Goal: Task Accomplishment & Management: Use online tool/utility

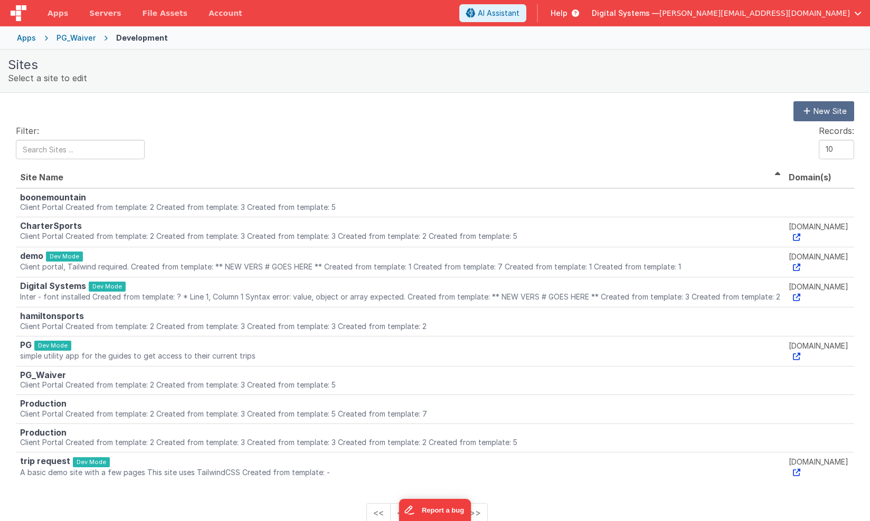
click at [68, 39] on div "PG_Waiver" at bounding box center [75, 38] width 39 height 11
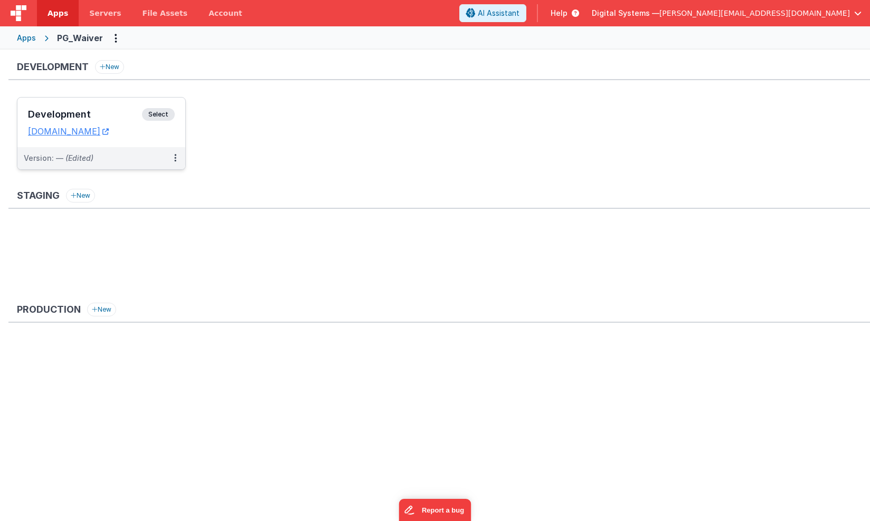
click at [169, 111] on span "Select" at bounding box center [158, 114] width 33 height 13
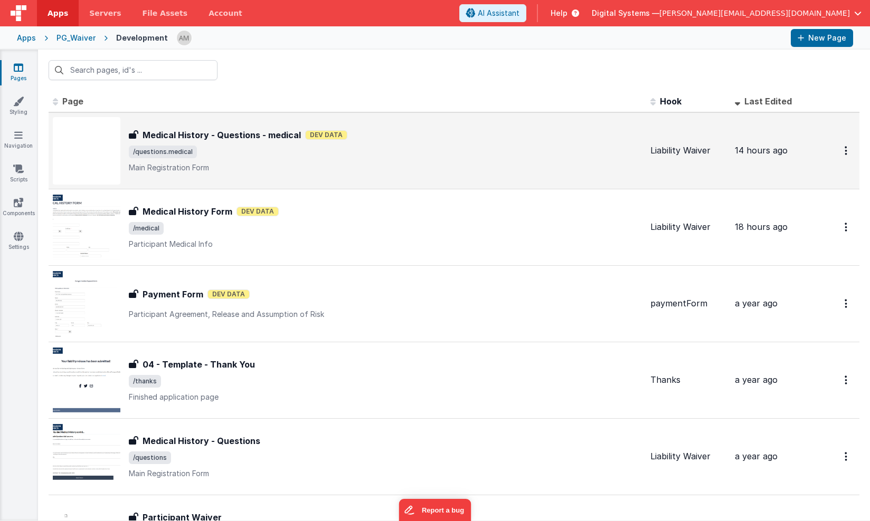
click at [267, 137] on h3 "Medical History - Questions - medical" at bounding box center [222, 135] width 158 height 13
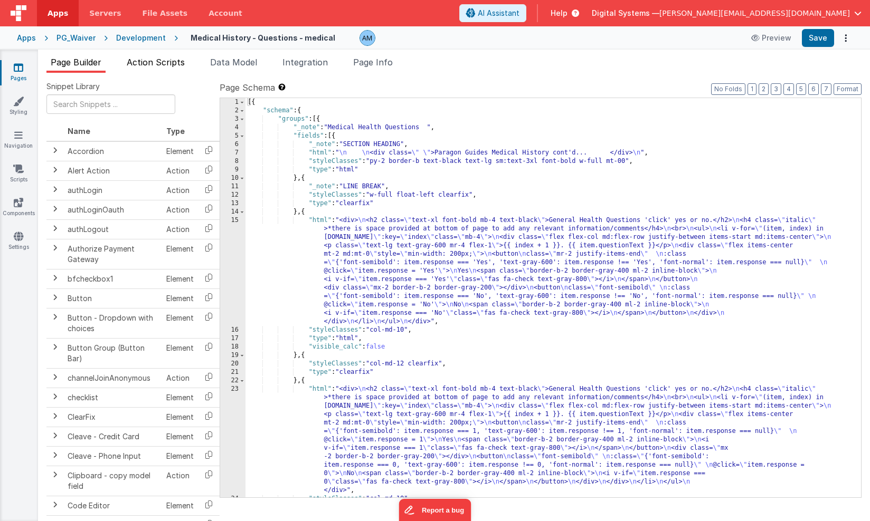
click at [166, 66] on span "Action Scripts" at bounding box center [156, 62] width 58 height 11
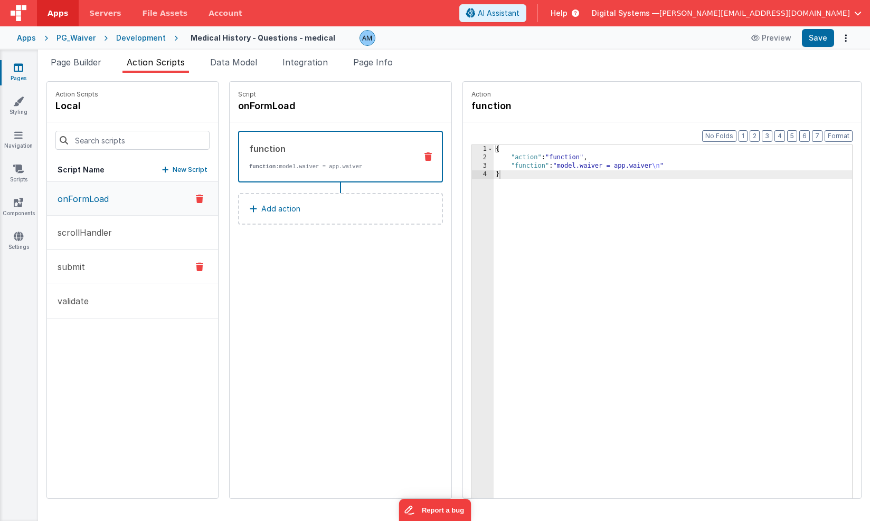
click at [136, 269] on button "submit" at bounding box center [132, 267] width 171 height 34
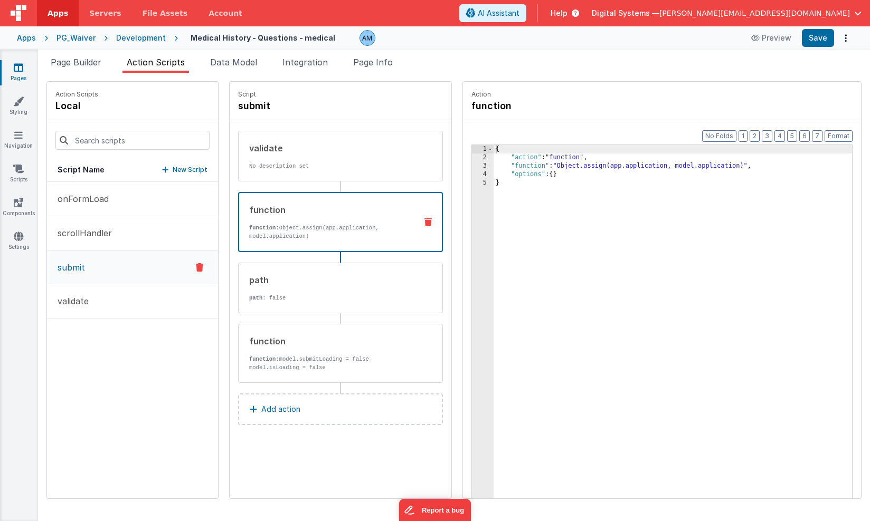
click at [298, 211] on div "function" at bounding box center [328, 210] width 159 height 13
click at [305, 287] on div "path path : false" at bounding box center [324, 288] width 170 height 29
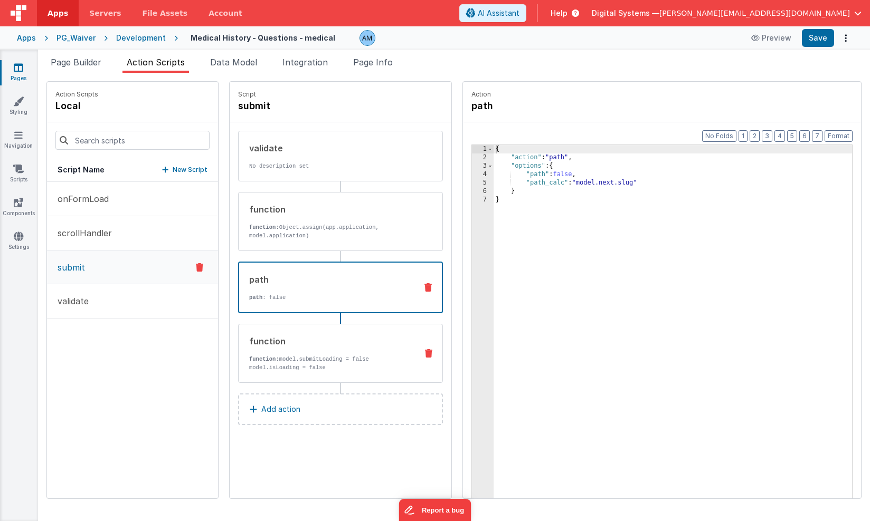
click at [300, 358] on p "function: model.submitLoading = false model.isLoading = false" at bounding box center [328, 363] width 159 height 17
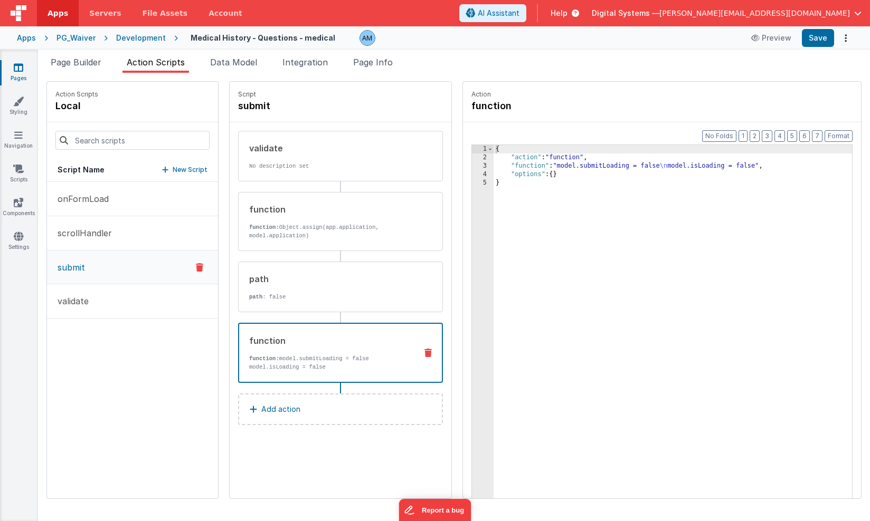
click at [150, 39] on div "Development" at bounding box center [141, 38] width 50 height 11
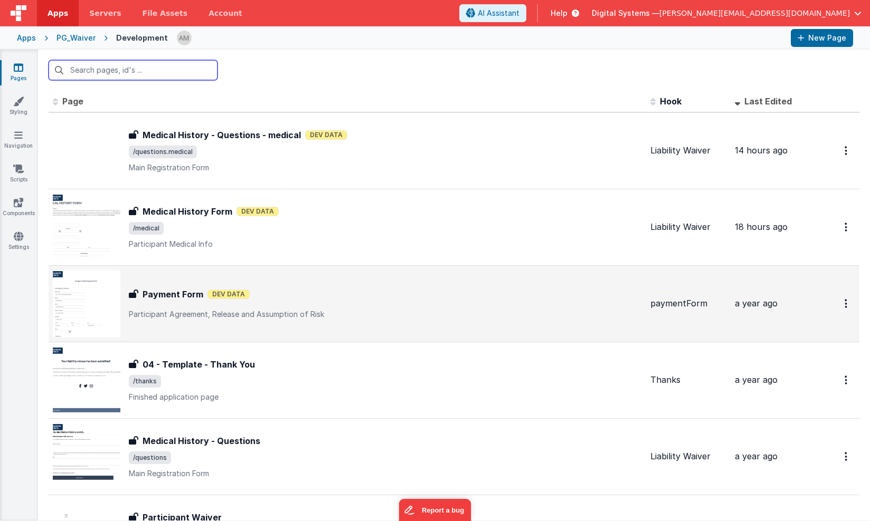
scroll to position [8, 0]
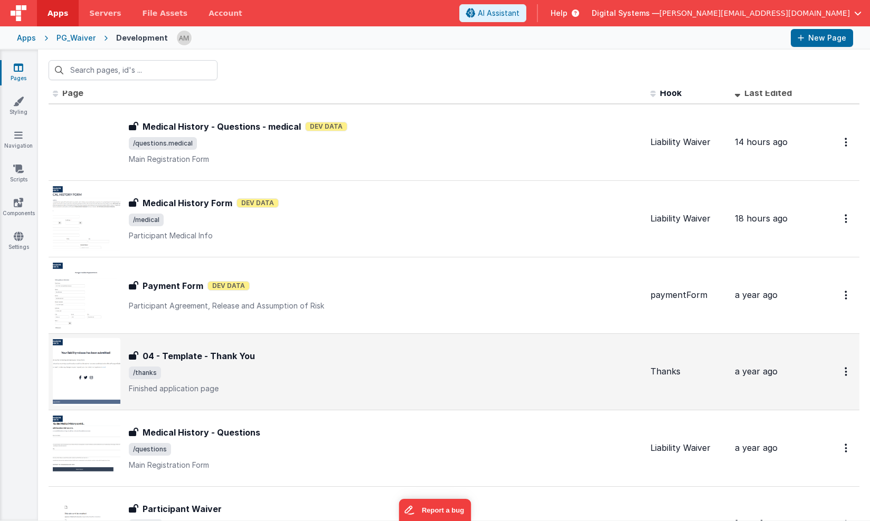
click at [194, 401] on div "04 - Template - Thank You 04 - Template - Thank You /thanks Finished applicatio…" at bounding box center [347, 372] width 589 height 68
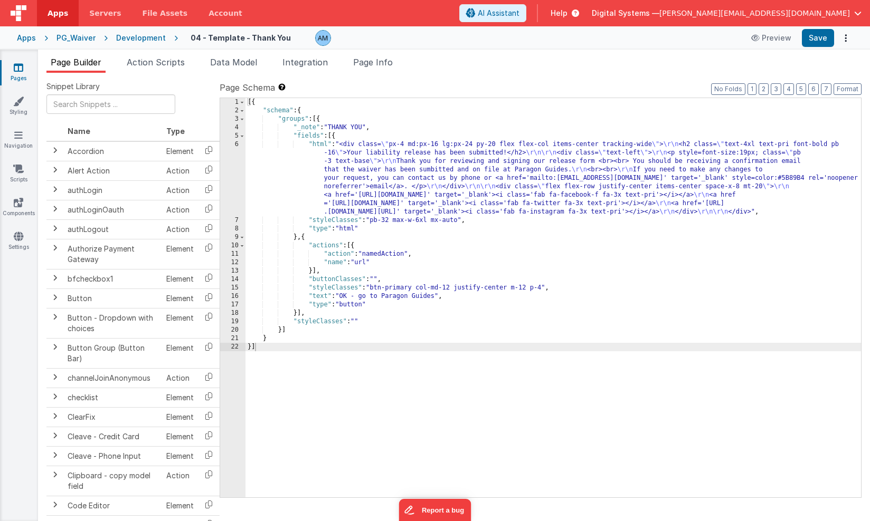
click at [141, 38] on div "Development" at bounding box center [141, 38] width 50 height 11
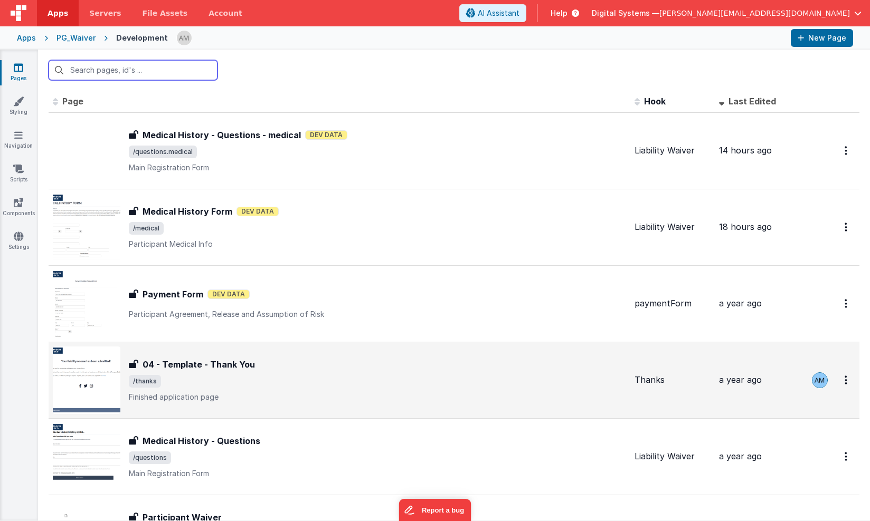
scroll to position [27, 0]
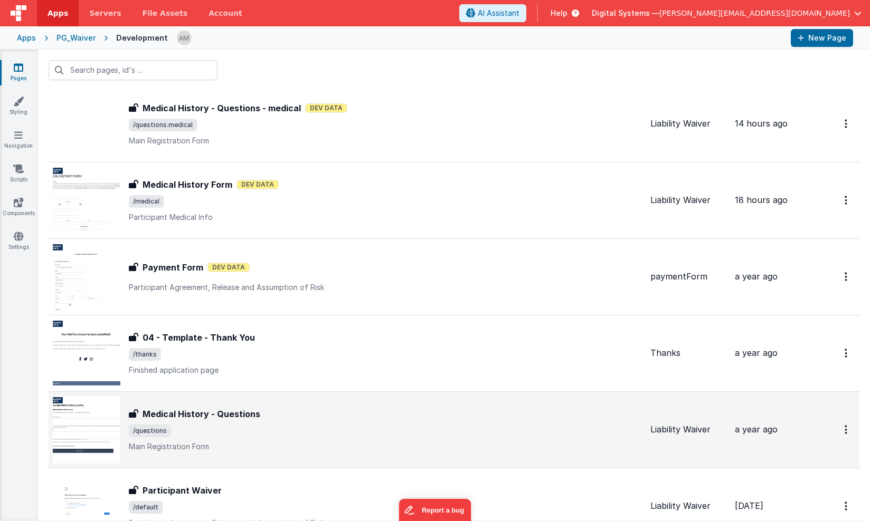
click at [221, 425] on span "/questions" at bounding box center [385, 431] width 513 height 13
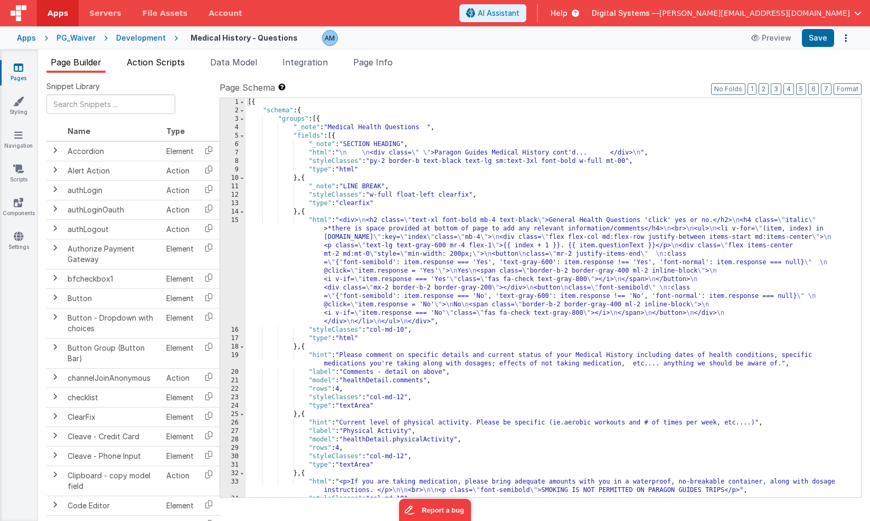
click at [177, 59] on span "Action Scripts" at bounding box center [156, 62] width 58 height 11
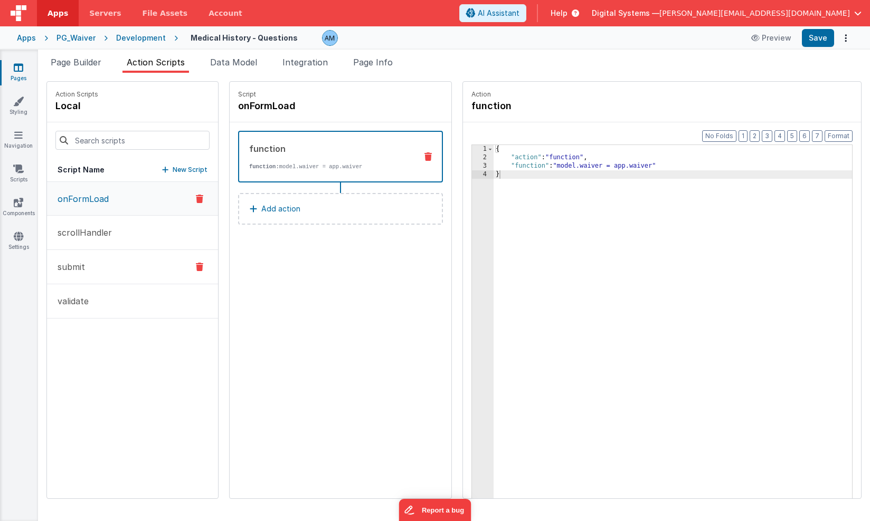
click at [89, 267] on button "submit" at bounding box center [132, 267] width 171 height 34
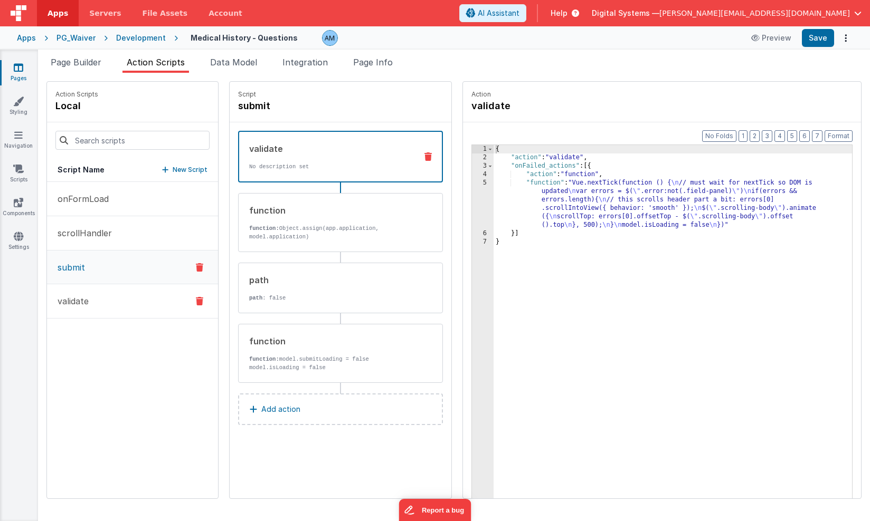
click at [90, 291] on button "validate" at bounding box center [132, 301] width 171 height 34
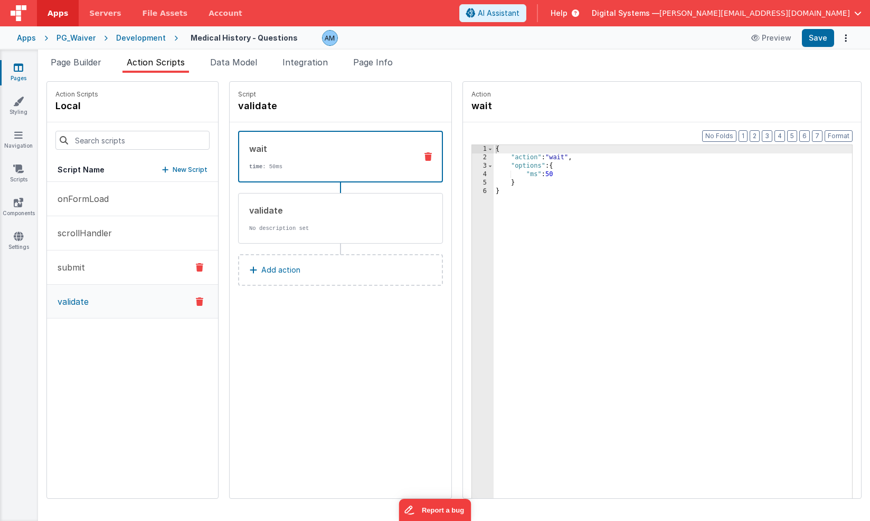
click at [94, 253] on button "submit" at bounding box center [132, 268] width 171 height 34
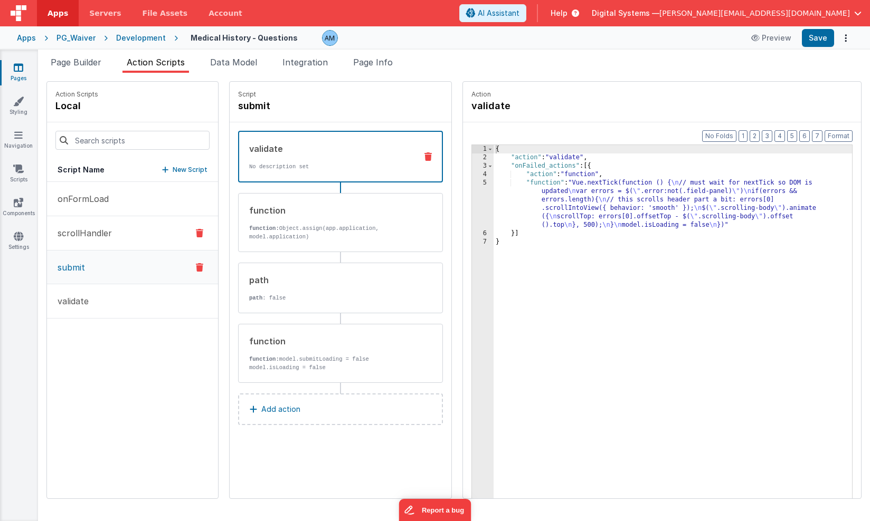
click at [95, 235] on p "scrollHandler" at bounding box center [81, 233] width 61 height 13
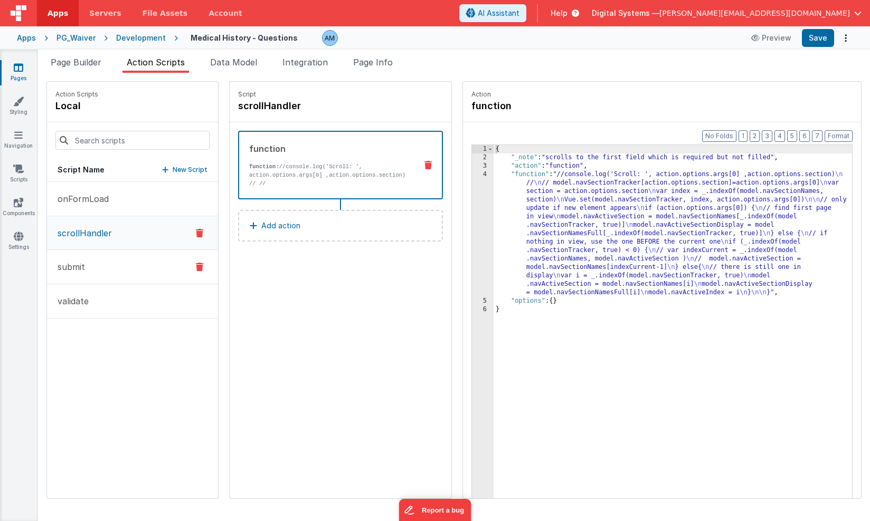
click at [82, 271] on p "submit" at bounding box center [68, 267] width 34 height 13
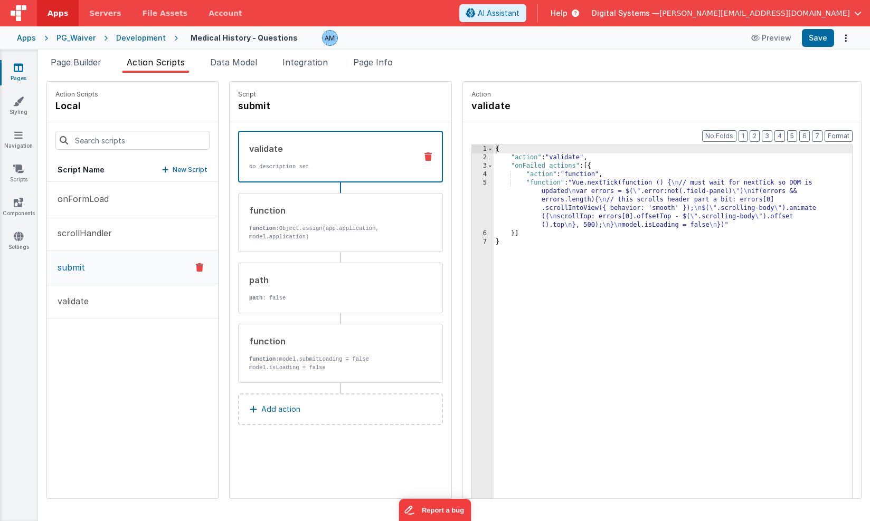
click at [142, 33] on div "Development" at bounding box center [141, 38] width 50 height 11
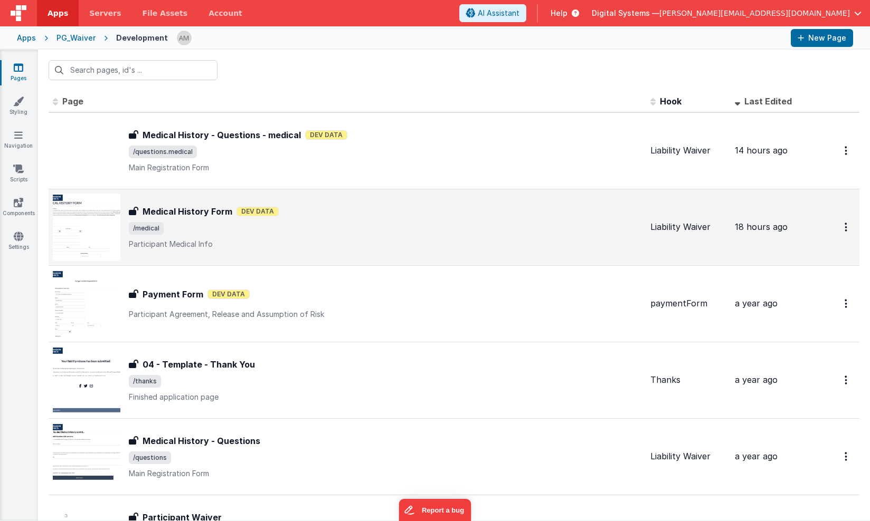
click at [181, 221] on div "Medical History Form Medical History Form Dev Data /medical Participant Medical…" at bounding box center [385, 227] width 513 height 44
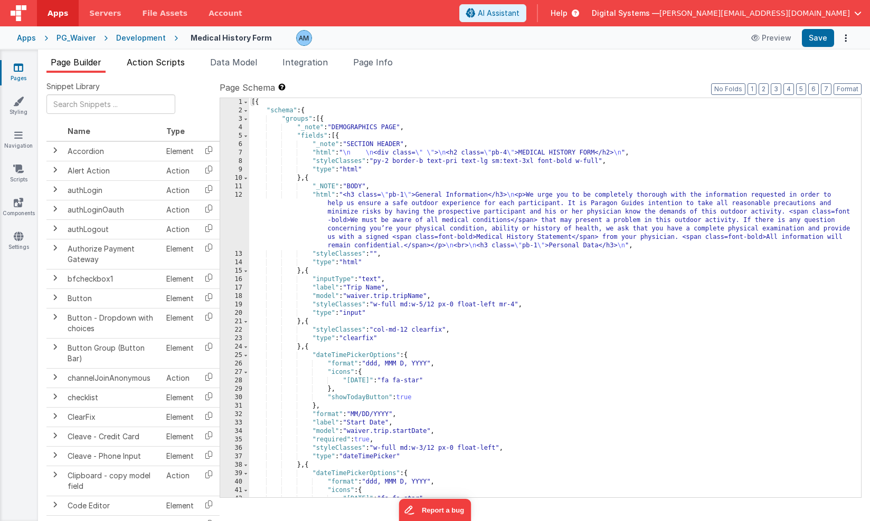
click at [178, 64] on span "Action Scripts" at bounding box center [156, 62] width 58 height 11
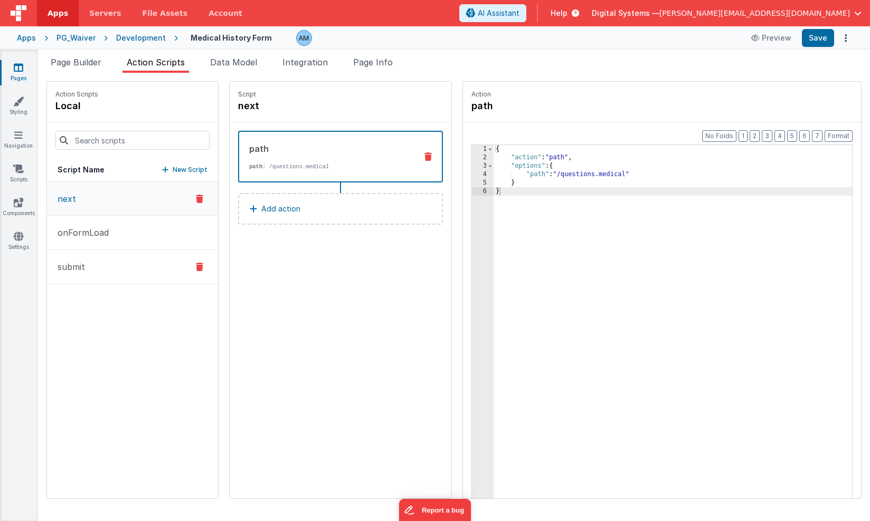
click at [119, 274] on button "submit" at bounding box center [132, 267] width 171 height 34
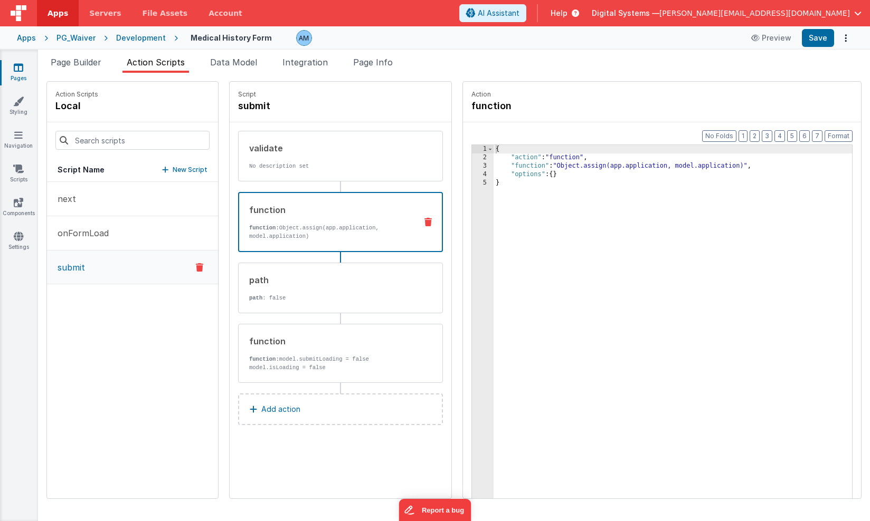
click at [341, 228] on p "function: Object.assign(app.application, model.application)" at bounding box center [328, 232] width 159 height 17
click at [329, 295] on p "path : false" at bounding box center [328, 298] width 159 height 8
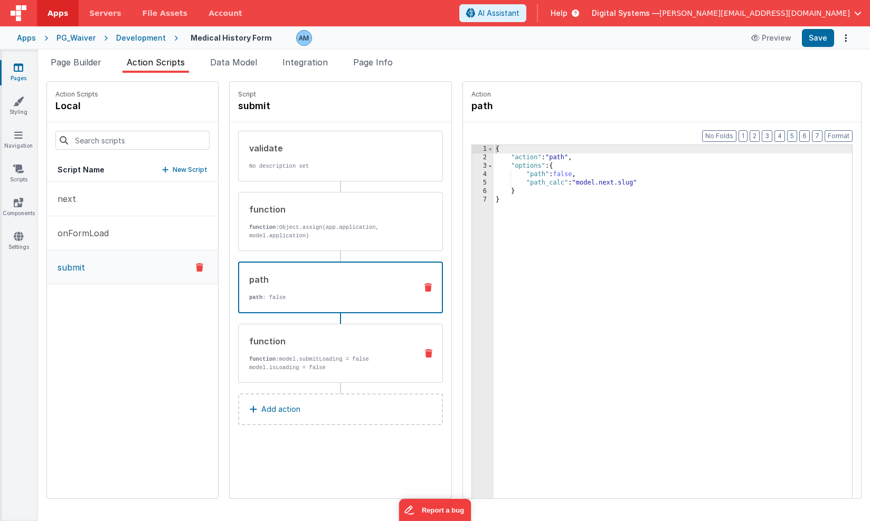
click at [328, 344] on div "function" at bounding box center [328, 341] width 159 height 13
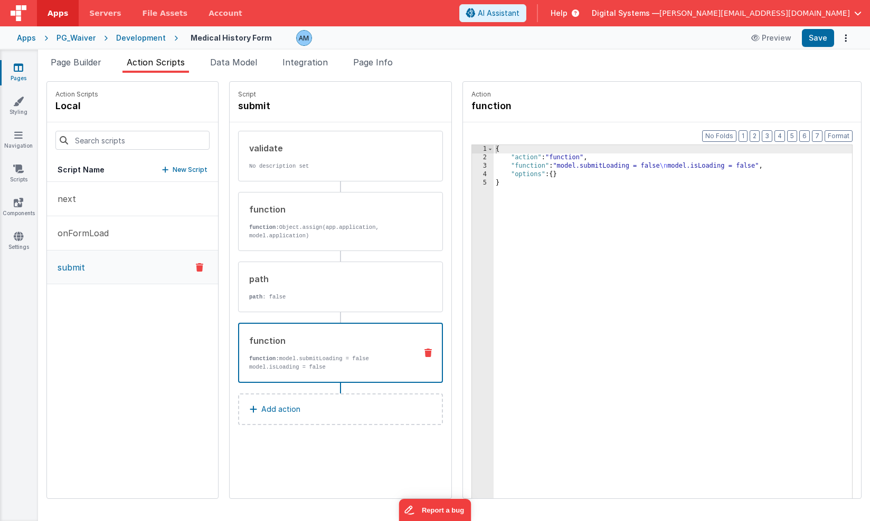
click at [156, 37] on div "Development" at bounding box center [141, 38] width 50 height 11
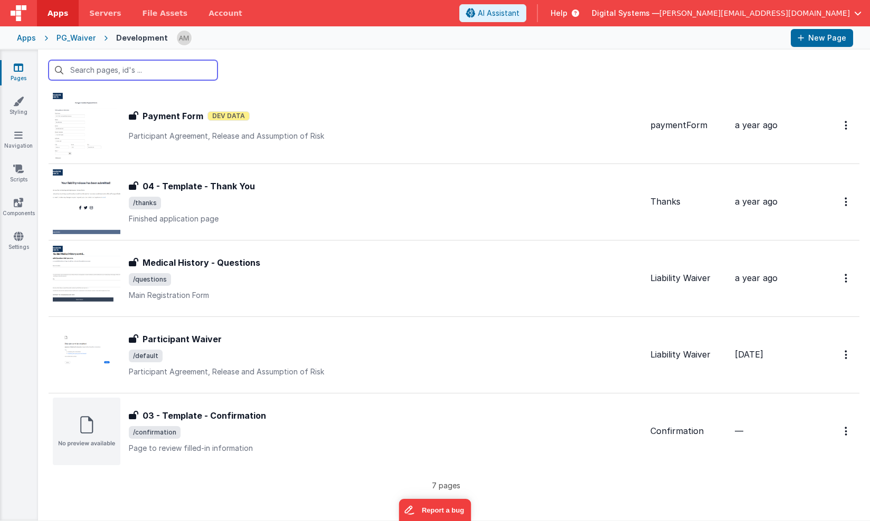
scroll to position [178, 0]
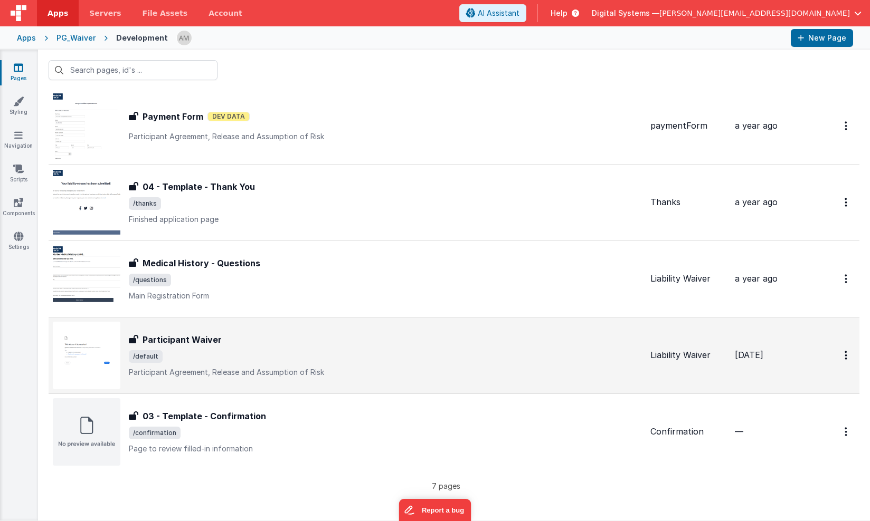
click at [210, 347] on div "Participant Waiver Participant Waiver /default Participant Agreement, Release a…" at bounding box center [385, 356] width 513 height 44
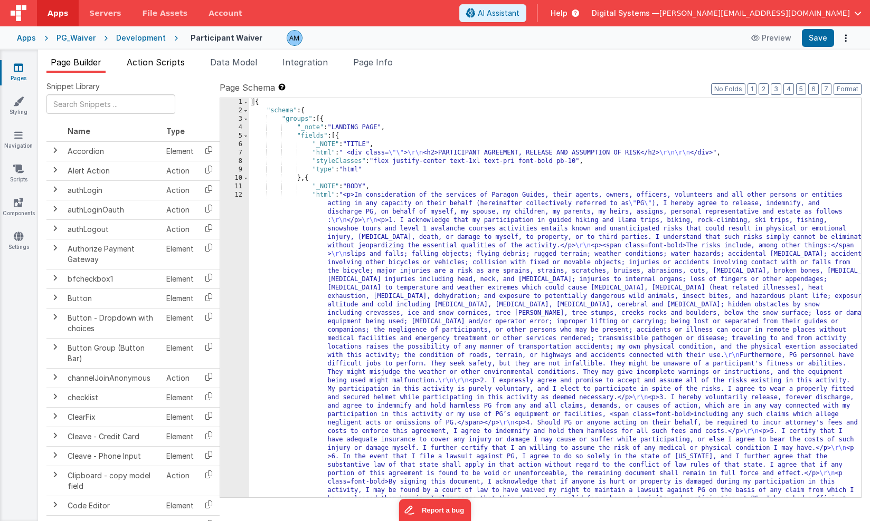
click at [164, 58] on span "Action Scripts" at bounding box center [156, 62] width 58 height 11
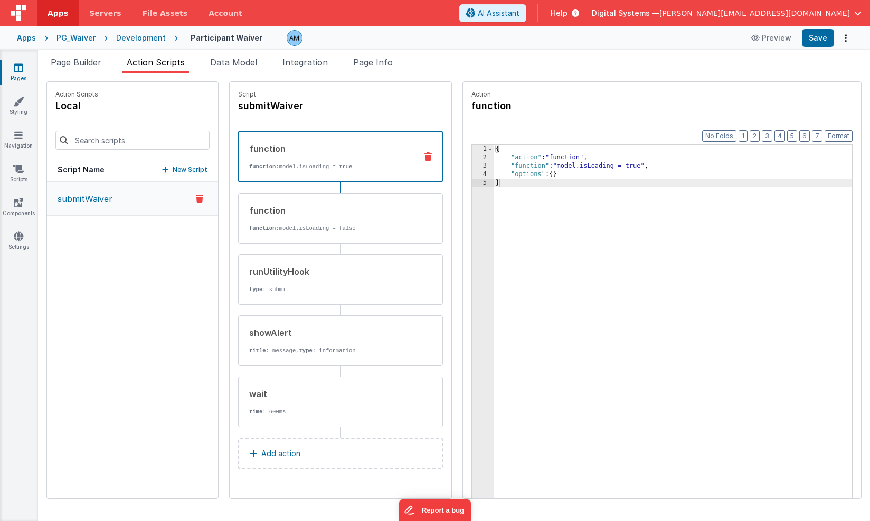
click at [129, 204] on button "submitWaiver" at bounding box center [132, 199] width 171 height 34
click at [299, 350] on p "title : message, type : information" at bounding box center [328, 351] width 159 height 8
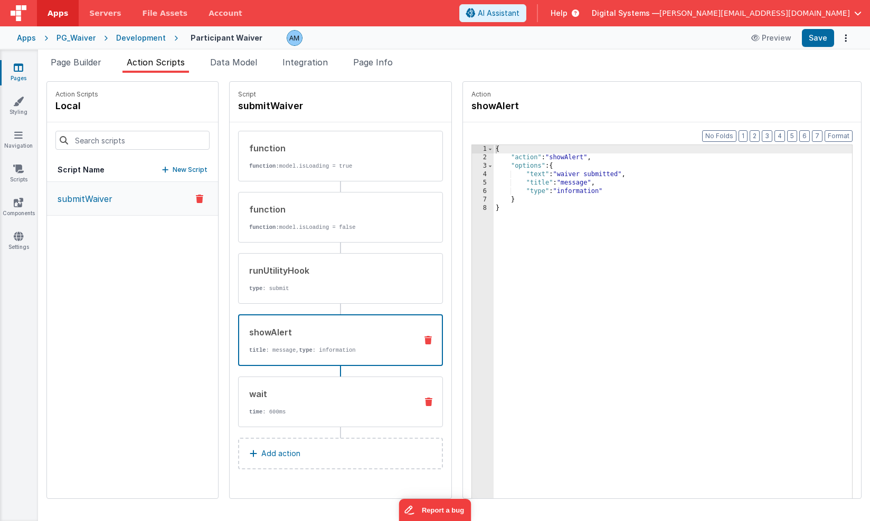
click at [283, 397] on div "wait" at bounding box center [328, 394] width 159 height 13
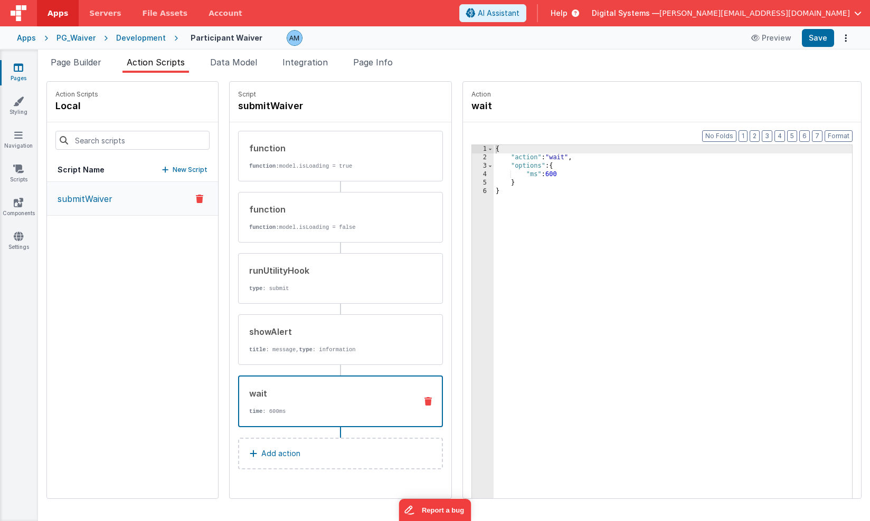
click at [146, 42] on div "Development" at bounding box center [141, 38] width 50 height 11
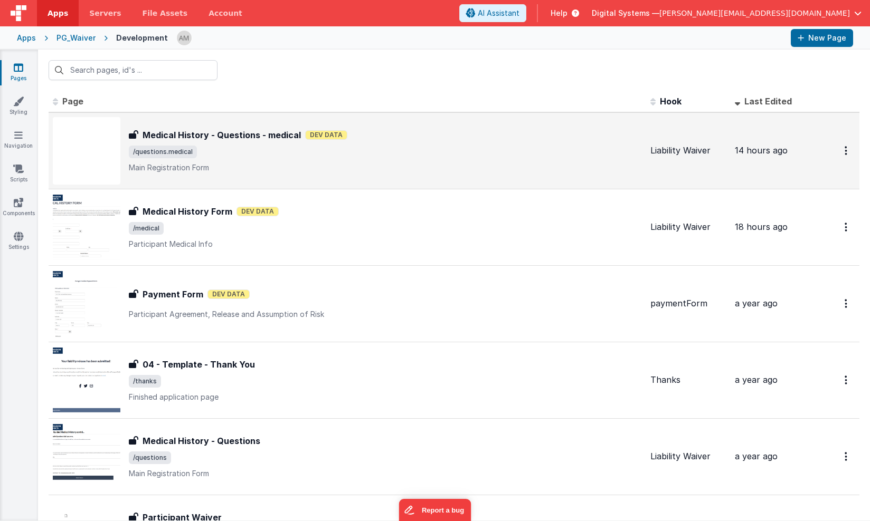
click at [218, 149] on span "/questions.medical" at bounding box center [385, 152] width 513 height 13
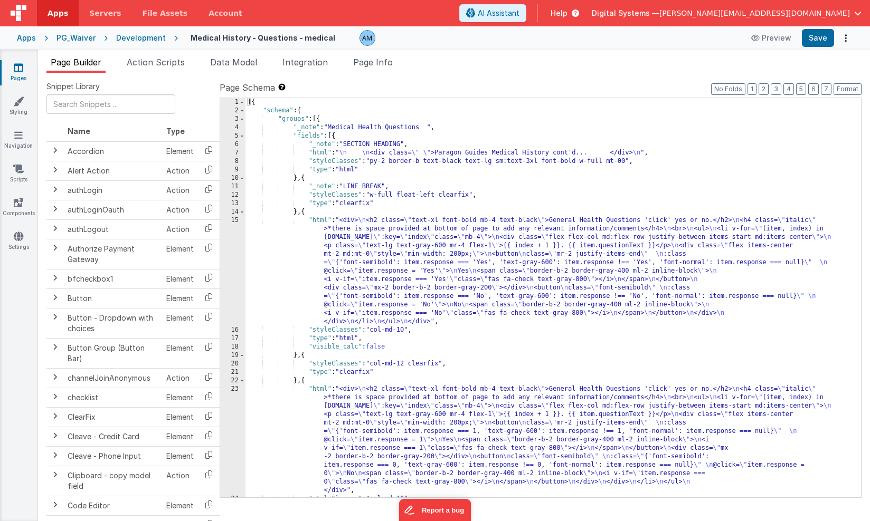
click at [134, 35] on div "Development" at bounding box center [141, 38] width 50 height 11
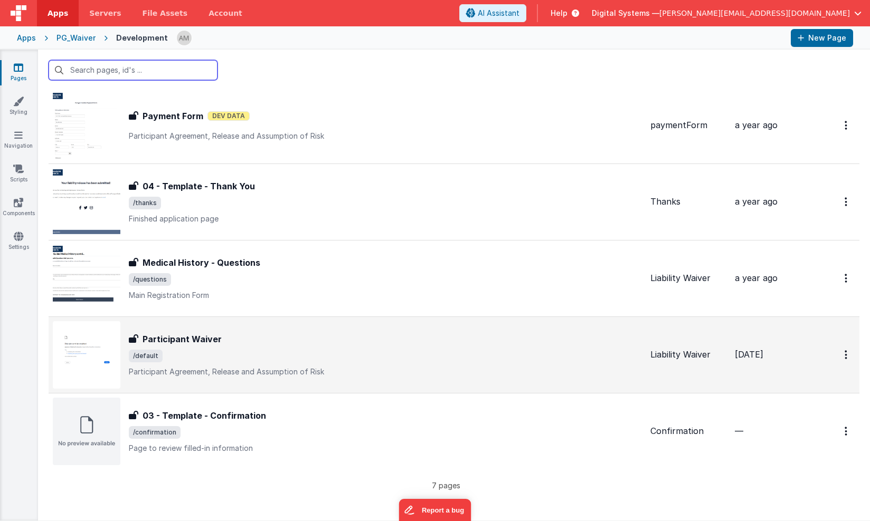
scroll to position [178, 0]
click at [263, 364] on div "Participant Waiver Participant Waiver /default Participant Agreement, Release a…" at bounding box center [385, 356] width 513 height 44
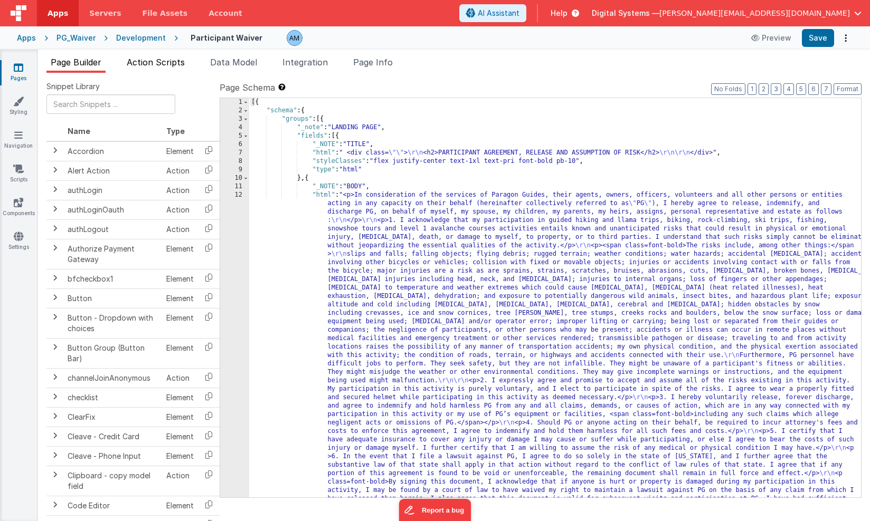
click at [177, 65] on span "Action Scripts" at bounding box center [156, 62] width 58 height 11
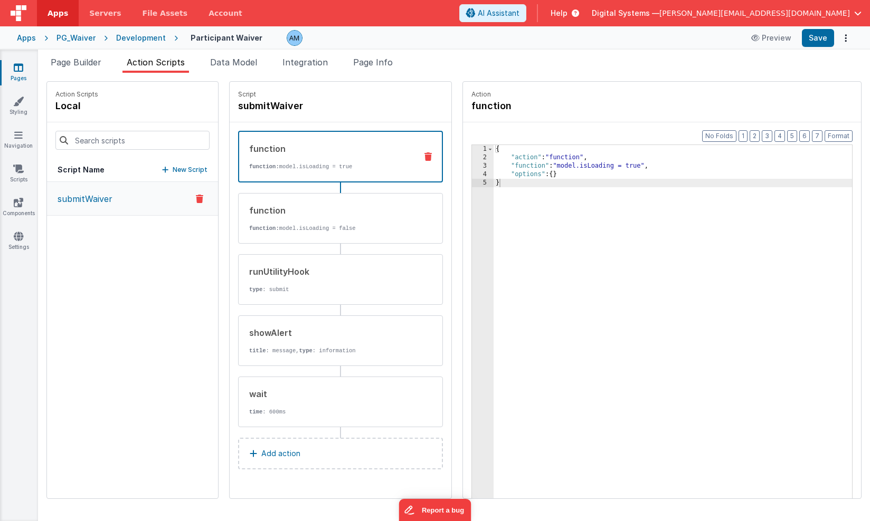
click at [135, 204] on button "submitWaiver" at bounding box center [132, 199] width 171 height 34
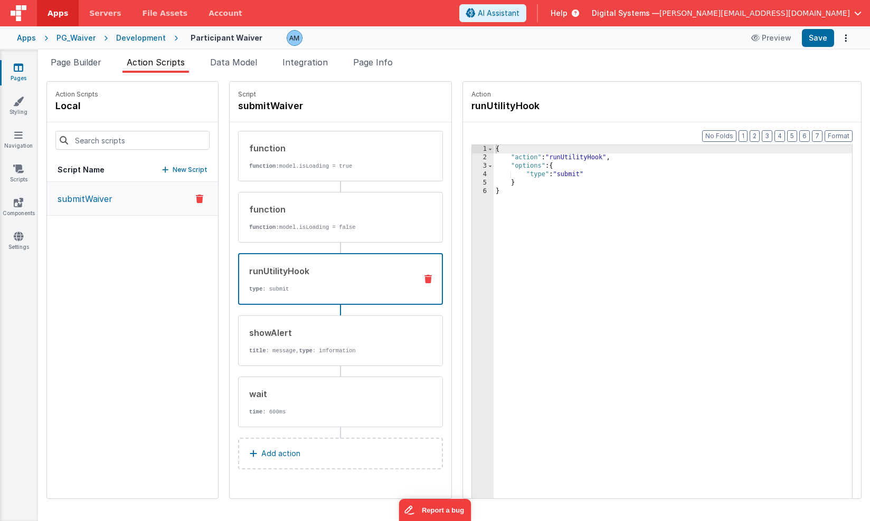
click at [305, 283] on div "runUtilityHook type : submit" at bounding box center [323, 279] width 169 height 29
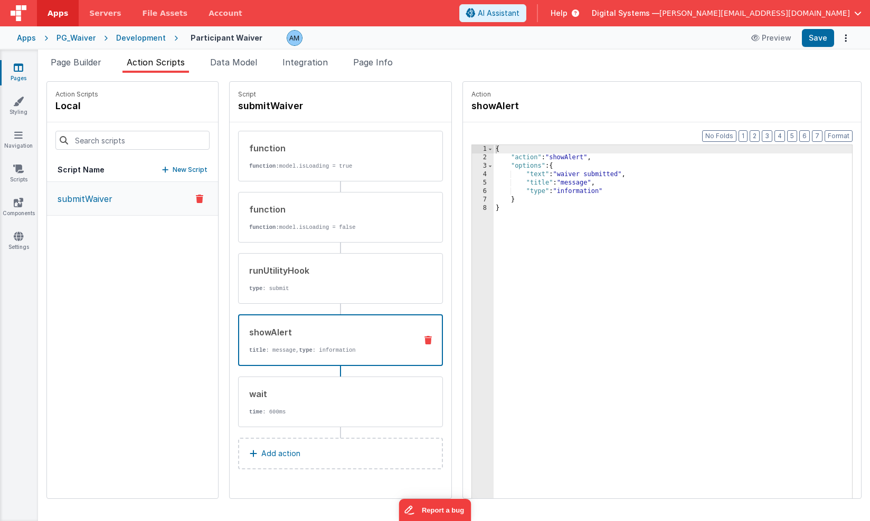
click at [293, 344] on div "showAlert title : message, type : information" at bounding box center [323, 340] width 169 height 29
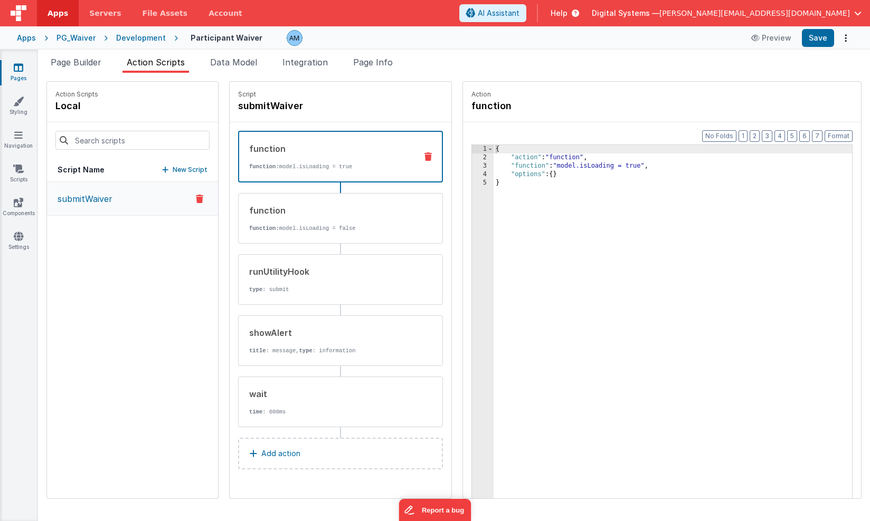
click at [333, 170] on div "function function: model.isLoading = true" at bounding box center [340, 157] width 205 height 52
click at [279, 277] on div "runUtilityHook" at bounding box center [328, 271] width 159 height 13
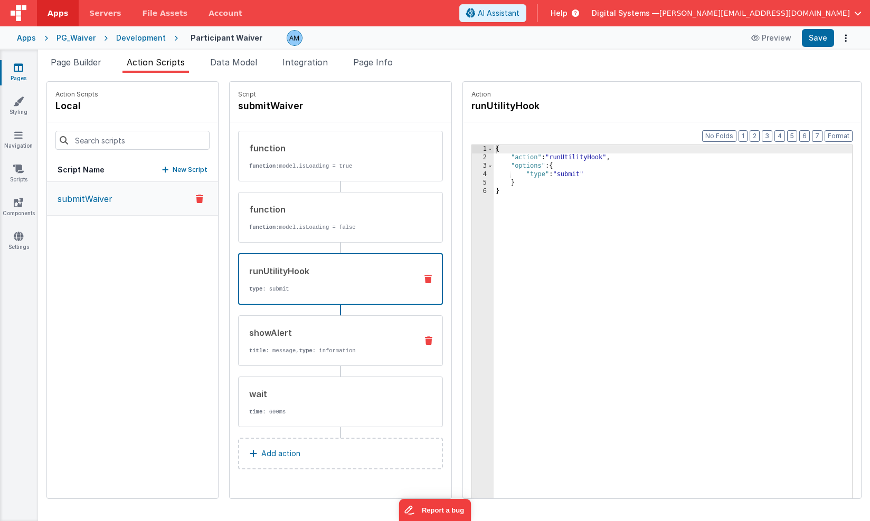
click at [275, 325] on div "showAlert title : message, type : information" at bounding box center [340, 341] width 205 height 51
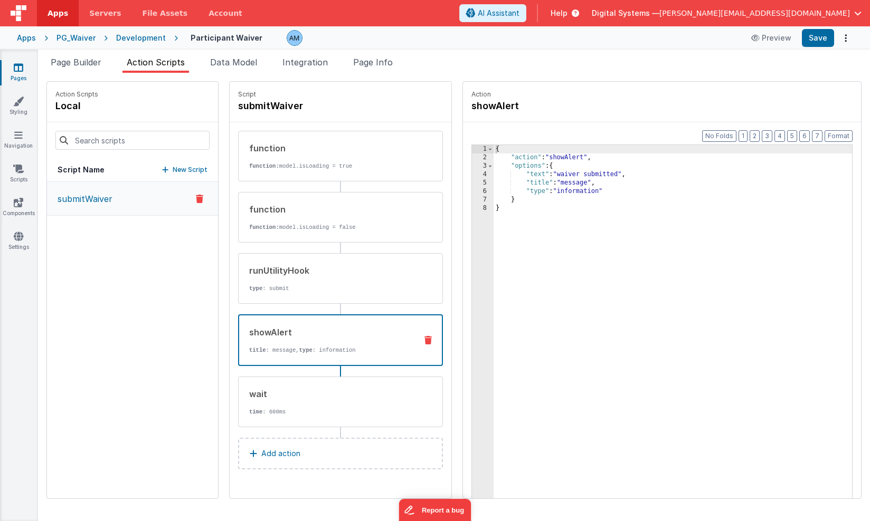
click at [142, 41] on div "Development" at bounding box center [141, 38] width 50 height 11
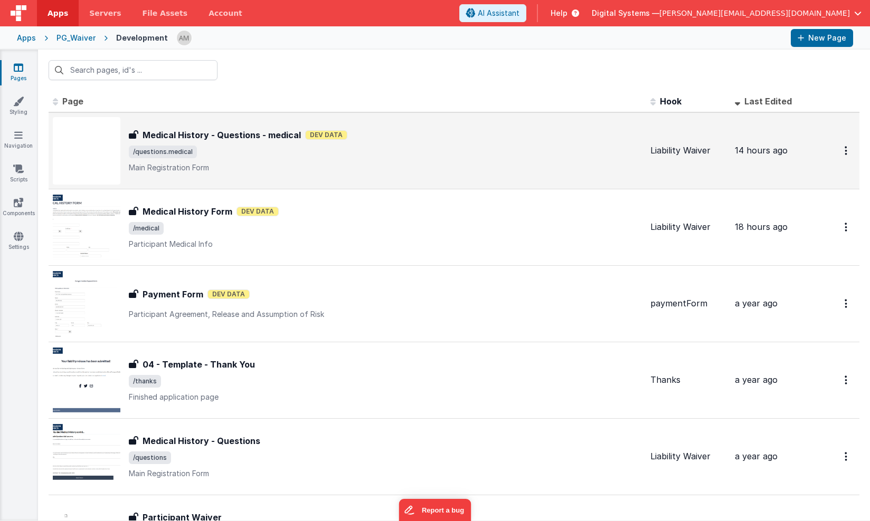
click at [234, 150] on span "/questions.medical" at bounding box center [385, 152] width 513 height 13
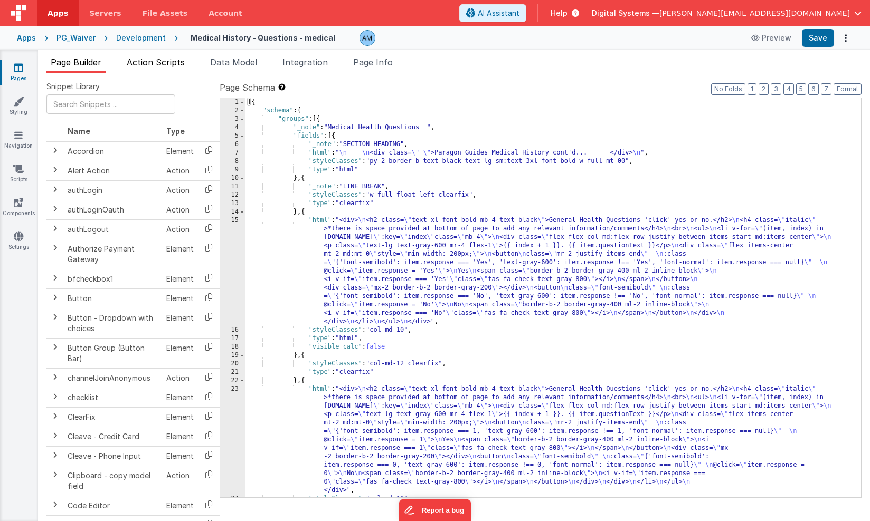
click at [165, 61] on span "Action Scripts" at bounding box center [156, 62] width 58 height 11
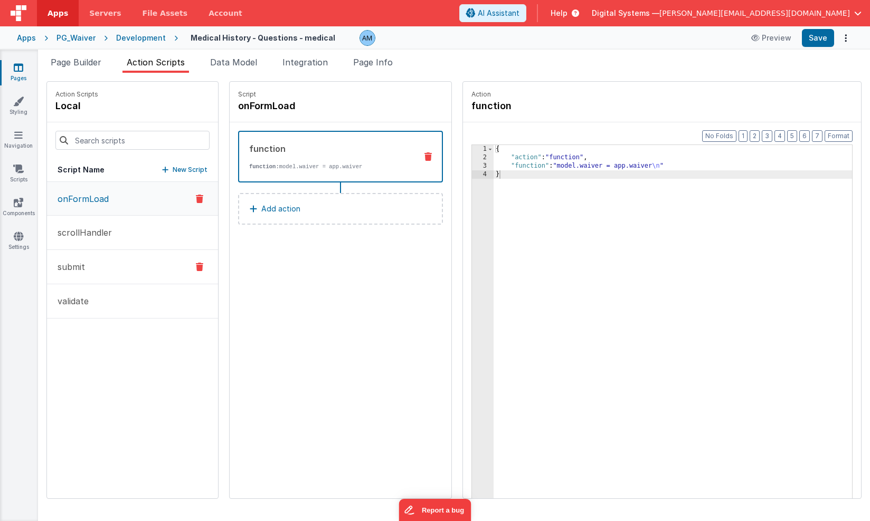
click at [83, 274] on button "submit" at bounding box center [132, 267] width 171 height 34
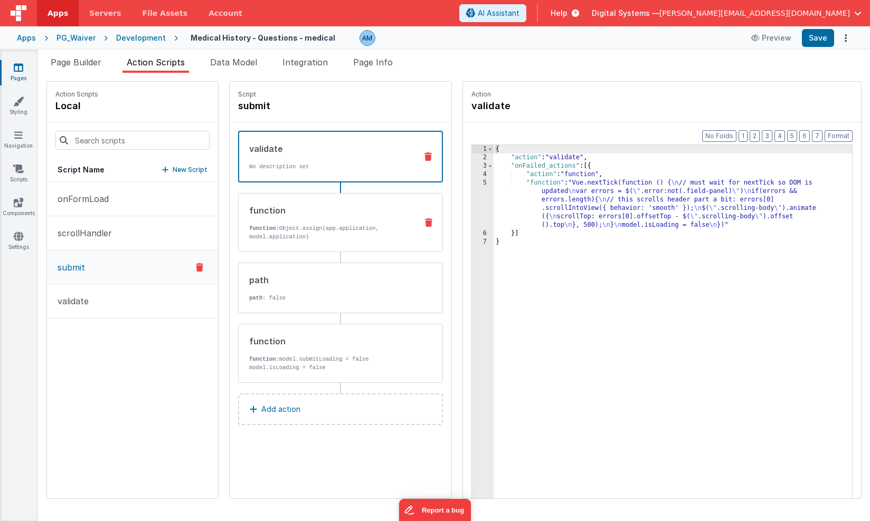
click at [322, 221] on div "function function: Object.assign(app.application, model.application)" at bounding box center [324, 222] width 170 height 37
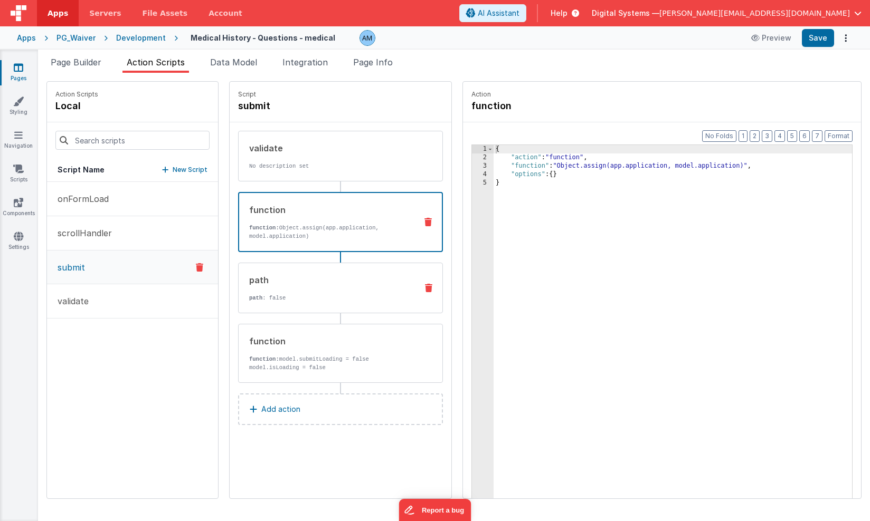
click at [262, 294] on p "path : false" at bounding box center [328, 298] width 159 height 8
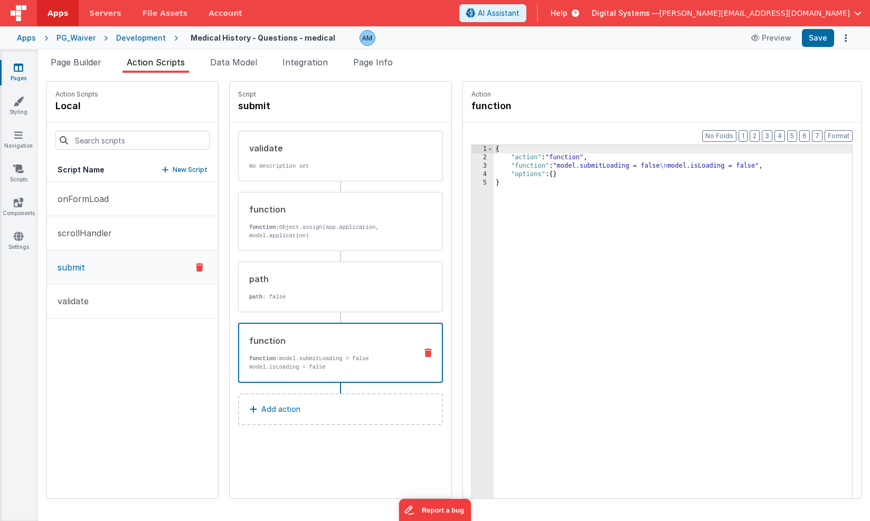
click at [385, 331] on div "function function: model.submitLoading = false model.isLoading = false" at bounding box center [340, 353] width 205 height 60
click at [390, 285] on div "path" at bounding box center [328, 279] width 159 height 13
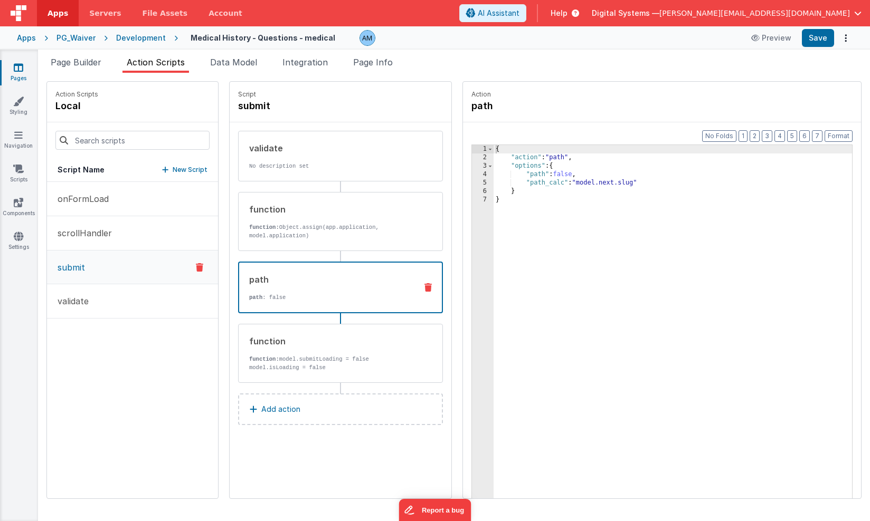
click at [428, 287] on icon at bounding box center [427, 287] width 7 height 8
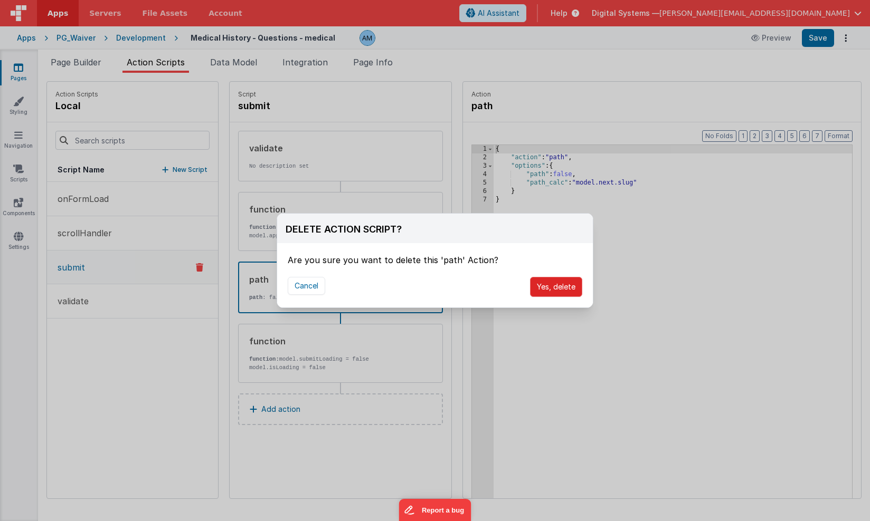
click at [545, 281] on button "Yes, delete" at bounding box center [556, 287] width 52 height 20
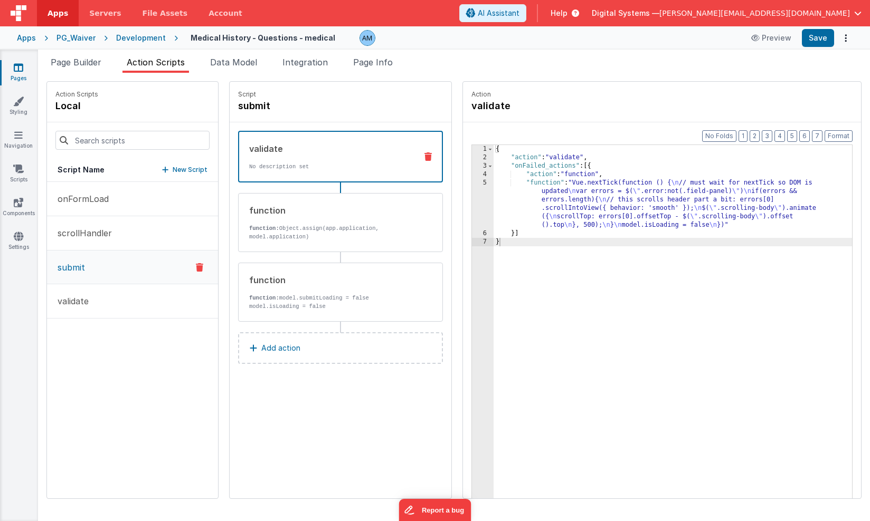
click at [254, 345] on icon at bounding box center [253, 348] width 7 height 8
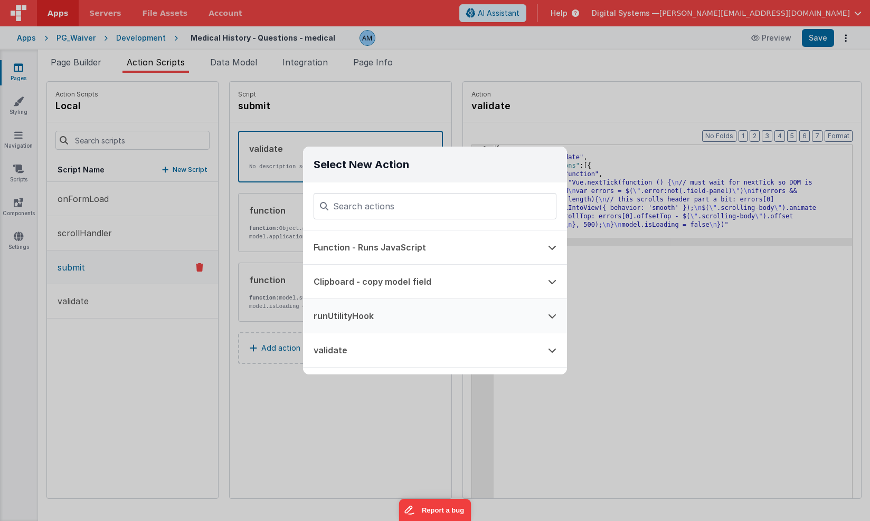
click at [358, 316] on button "runUtilityHook" at bounding box center [420, 316] width 234 height 34
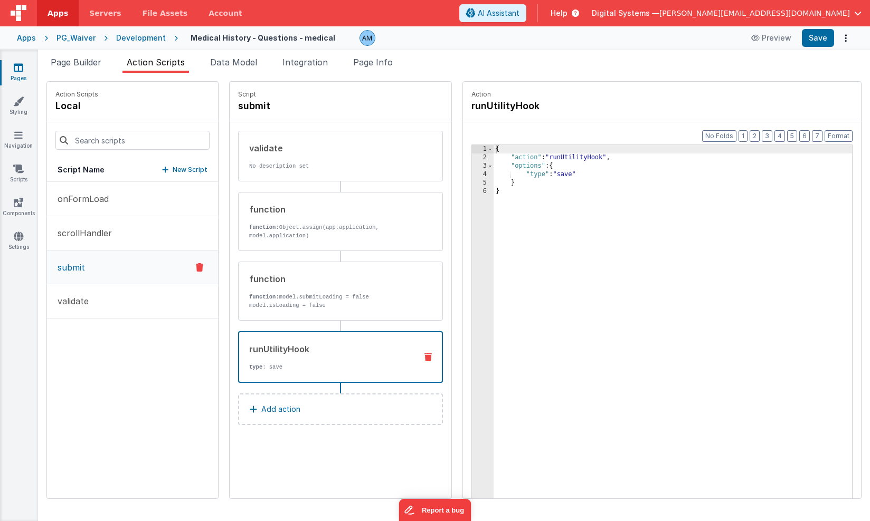
click at [567, 174] on div "{ "action" : "runUtilityHook" , "options" : { "type" : "save" } }" at bounding box center [672, 346] width 358 height 403
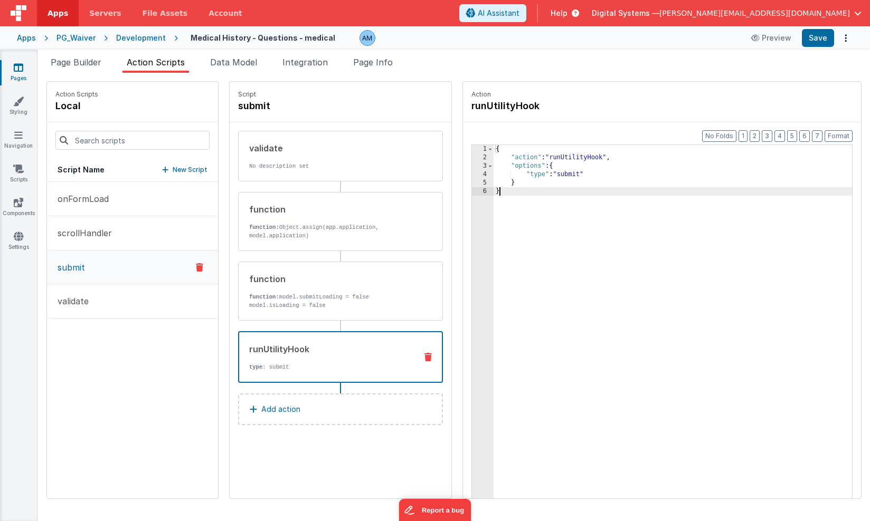
click at [596, 311] on div "{ "action" : "runUtilityHook" , "options" : { "type" : "submit" } }" at bounding box center [672, 346] width 358 height 403
click at [358, 350] on div "runUtilityHook" at bounding box center [328, 349] width 159 height 13
click at [297, 406] on p "Add action" at bounding box center [280, 409] width 39 height 13
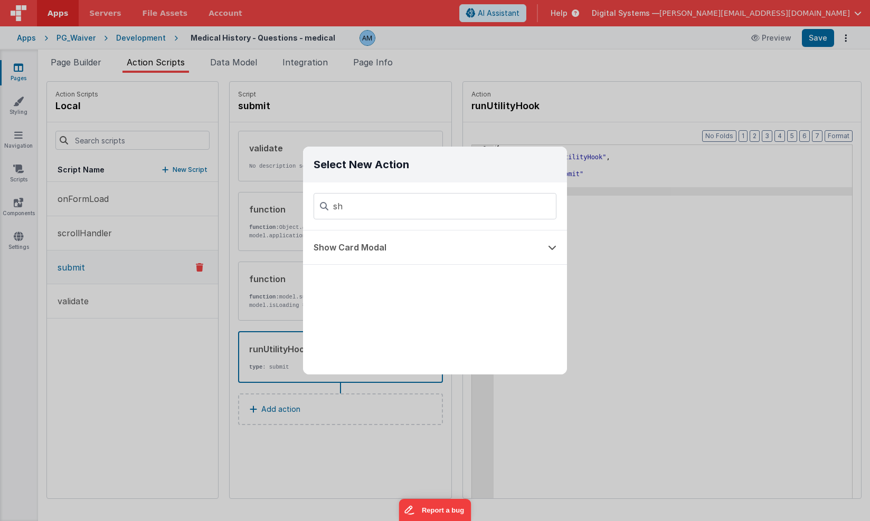
type input "s"
type input "aler"
click at [350, 263] on button "Alert Action" at bounding box center [420, 248] width 234 height 34
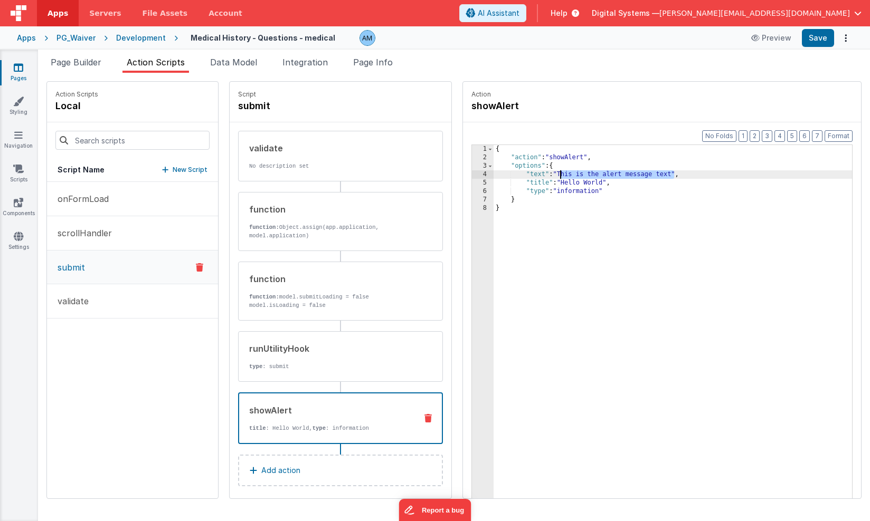
drag, startPoint x: 675, startPoint y: 175, endPoint x: 562, endPoint y: 174, distance: 112.4
click at [562, 174] on div "{ "action" : "showAlert" , "options" : { "text" : "This is the alert message te…" at bounding box center [672, 346] width 358 height 403
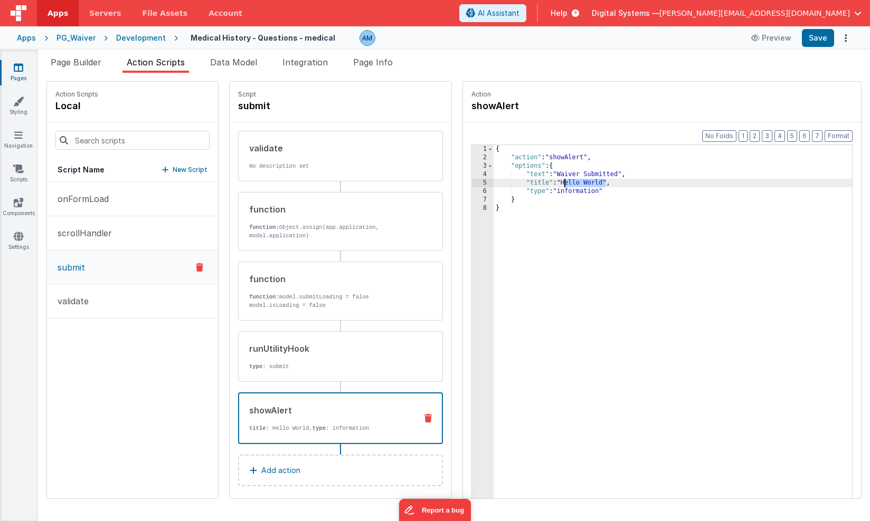
drag, startPoint x: 607, startPoint y: 182, endPoint x: 565, endPoint y: 184, distance: 42.3
click at [565, 184] on div "{ "action" : "showAlert" , "options" : { "text" : "Waiver Submitted" , "title" …" at bounding box center [672, 346] width 358 height 403
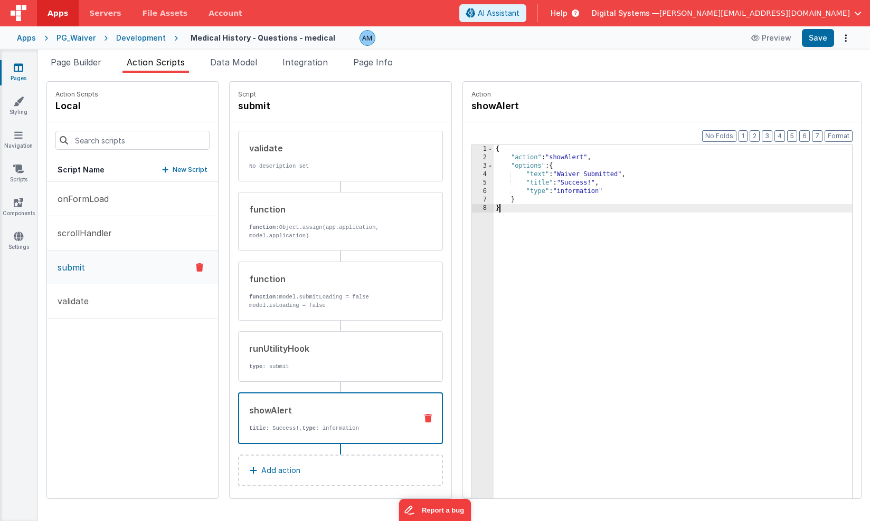
click at [591, 217] on div "{ "action" : "showAlert" , "options" : { "text" : "Waiver Submitted" , "title" …" at bounding box center [672, 346] width 358 height 403
click at [300, 471] on button "Add action" at bounding box center [340, 471] width 205 height 32
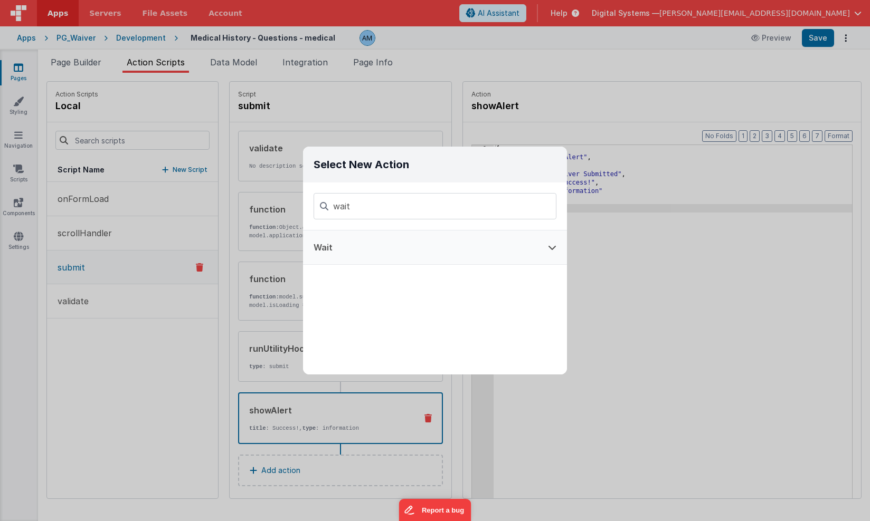
type input "wait"
click at [330, 246] on button "Wait" at bounding box center [420, 248] width 234 height 34
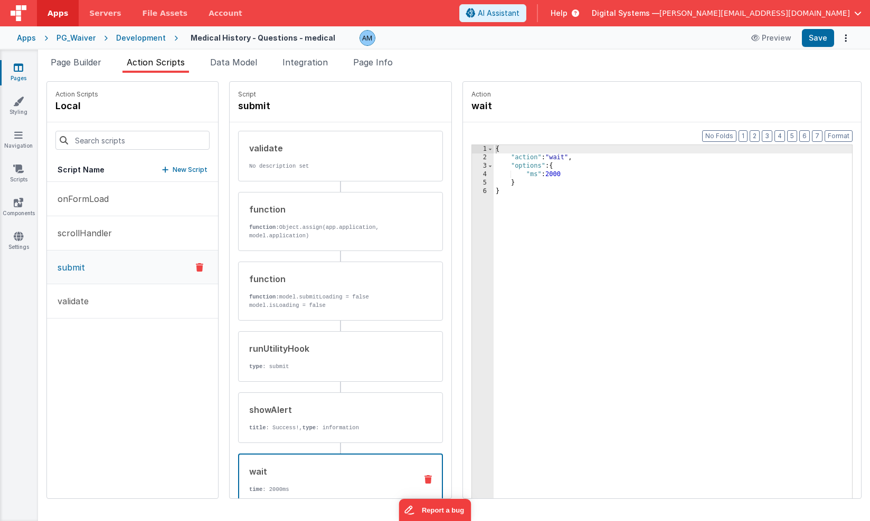
click at [557, 174] on div "{ "action" : "wait" , "options" : { "ms" : 2000 } }" at bounding box center [672, 346] width 358 height 403
click at [583, 230] on div "{ "action" : "wait" , "options" : { "ms" : 600 } }" at bounding box center [672, 346] width 358 height 403
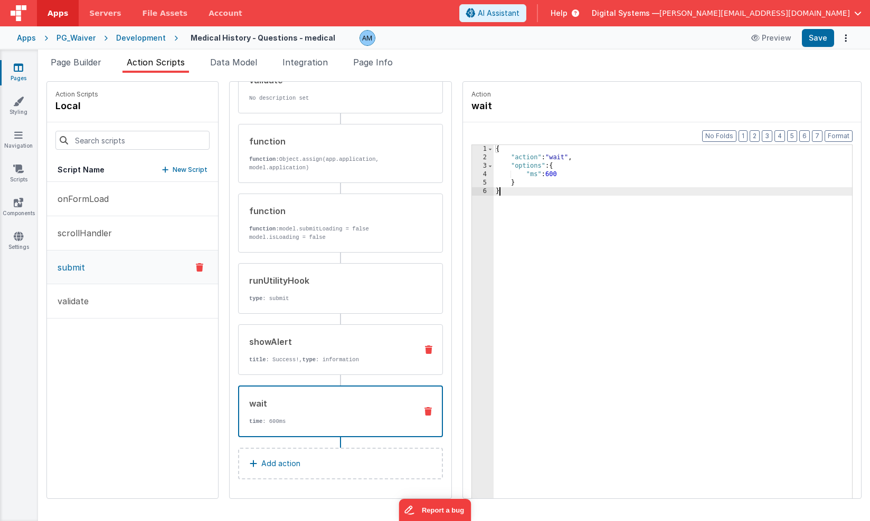
scroll to position [68, 0]
click at [814, 38] on button "Save" at bounding box center [818, 38] width 32 height 18
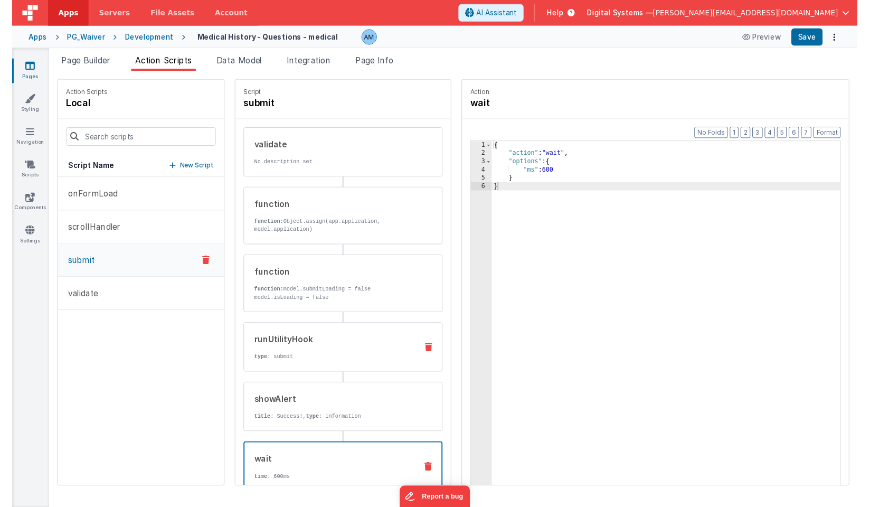
scroll to position [0, 0]
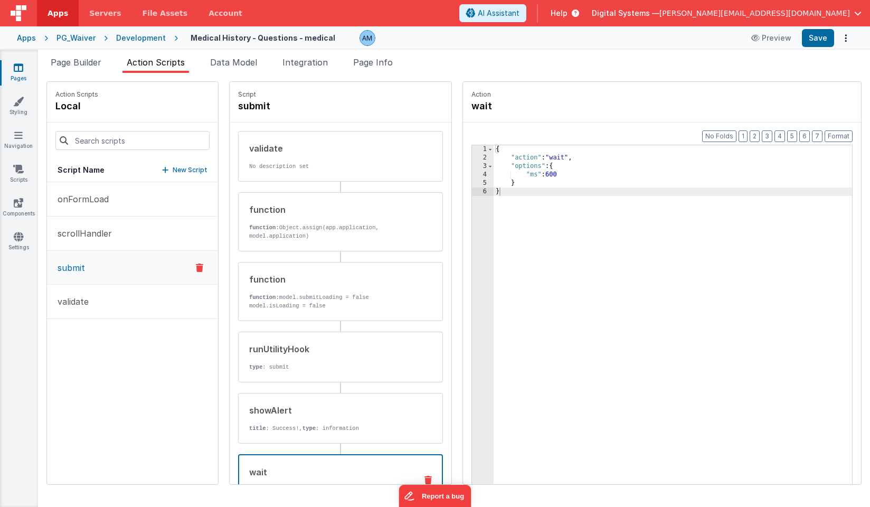
click at [132, 39] on div "Development" at bounding box center [141, 38] width 50 height 11
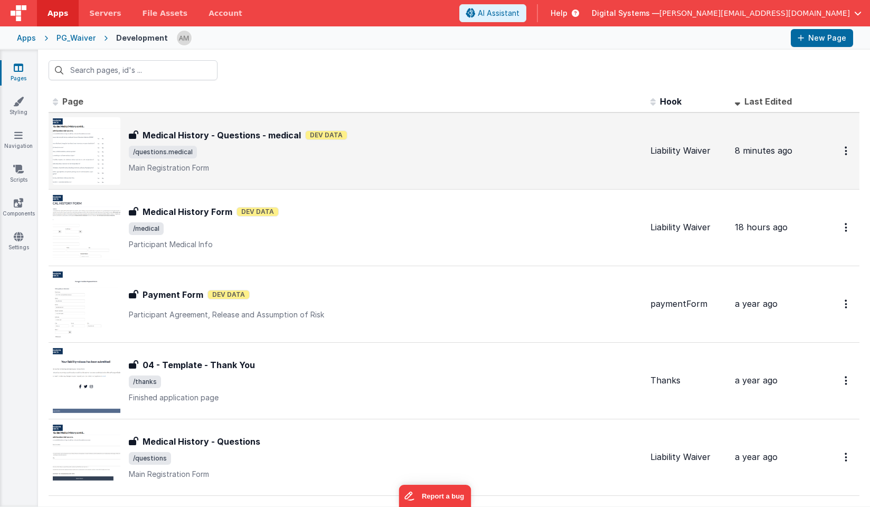
click at [227, 134] on h3 "Medical History - Questions - medical" at bounding box center [222, 135] width 158 height 13
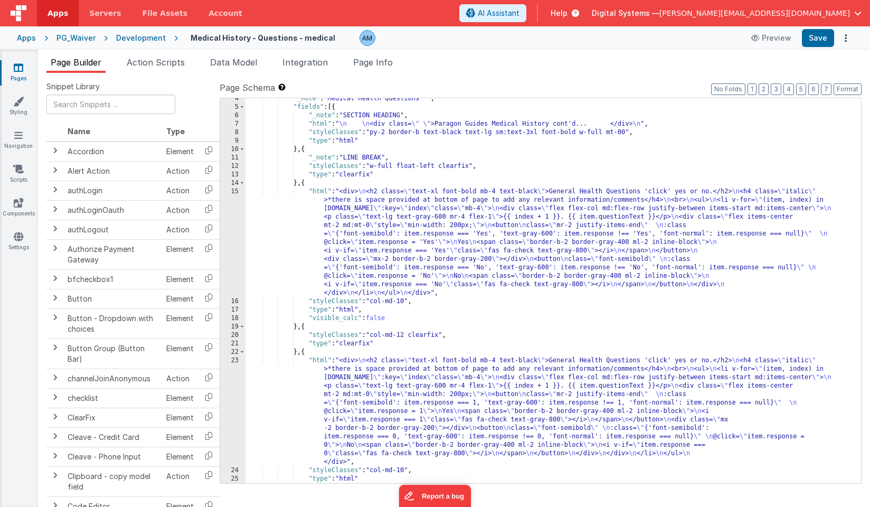
scroll to position [29, 0]
click at [241, 353] on span at bounding box center [242, 352] width 6 height 8
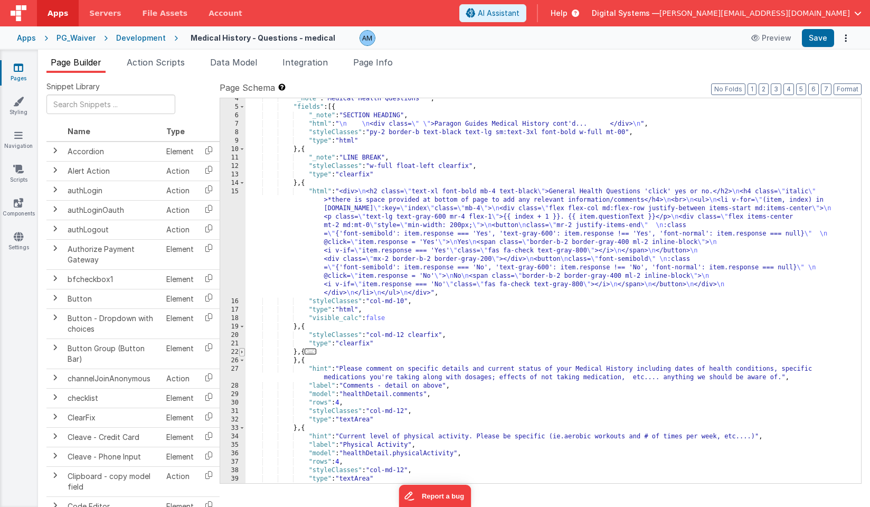
click at [241, 353] on span at bounding box center [242, 352] width 6 height 8
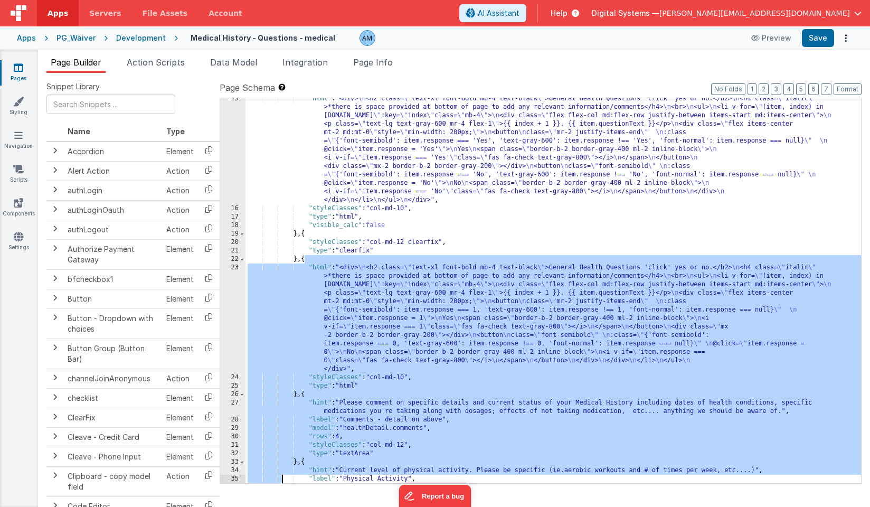
scroll to position [156, 0]
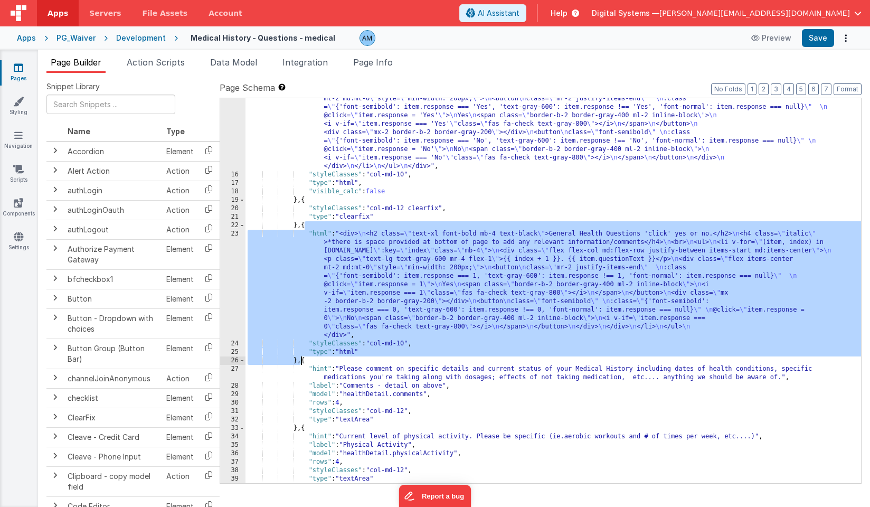
drag, startPoint x: 304, startPoint y: 353, endPoint x: 299, endPoint y: 356, distance: 5.7
click at [299, 356] on div ""html" : "<div> \n <h2 class= \" text-xl font-bold mb-4 text-black \" >General …" at bounding box center [552, 312] width 615 height 503
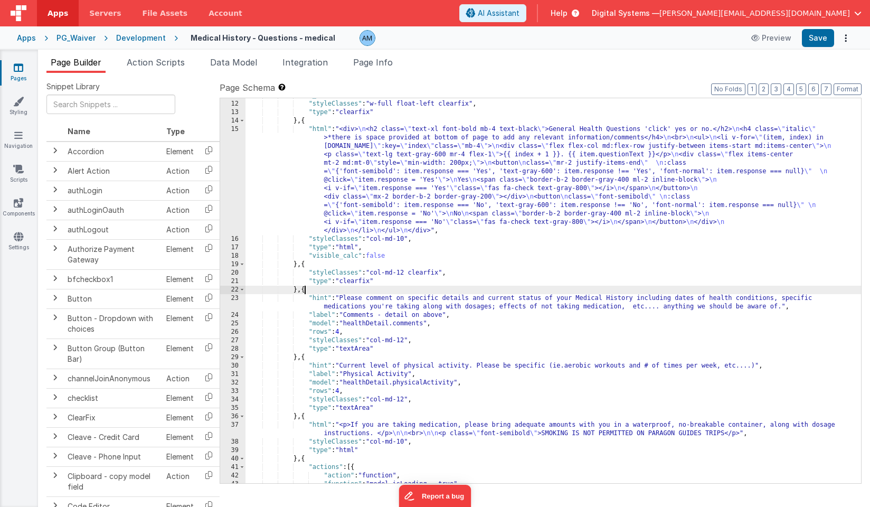
scroll to position [91, 0]
click at [387, 155] on div ""_note" : "LINE BREAK" , "styleClasses" : "w-full float-left clearfix" , "type"…" at bounding box center [552, 292] width 615 height 402
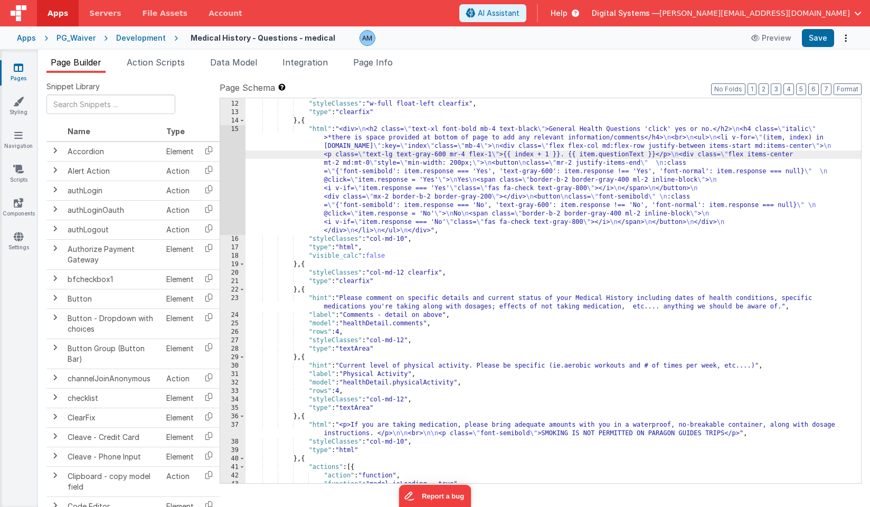
click at [229, 132] on div "15" at bounding box center [232, 180] width 25 height 110
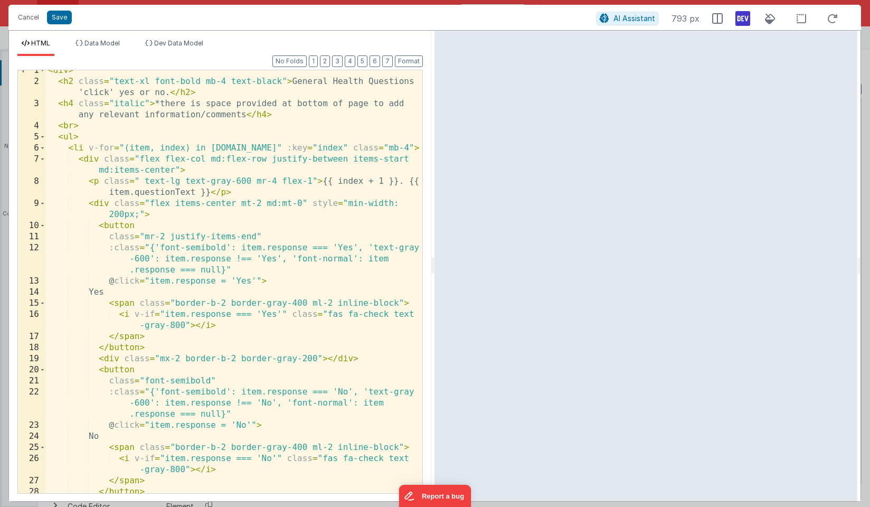
scroll to position [8, 0]
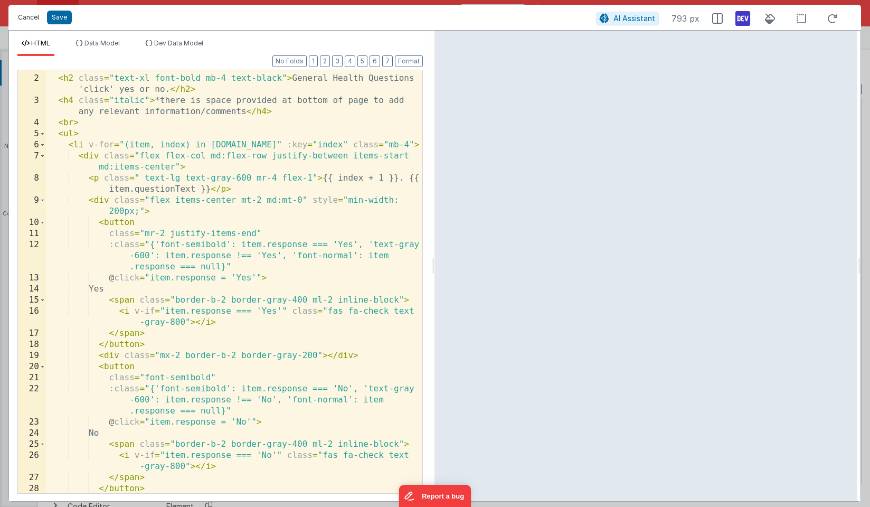
click at [33, 16] on button "Cancel" at bounding box center [29, 17] width 32 height 15
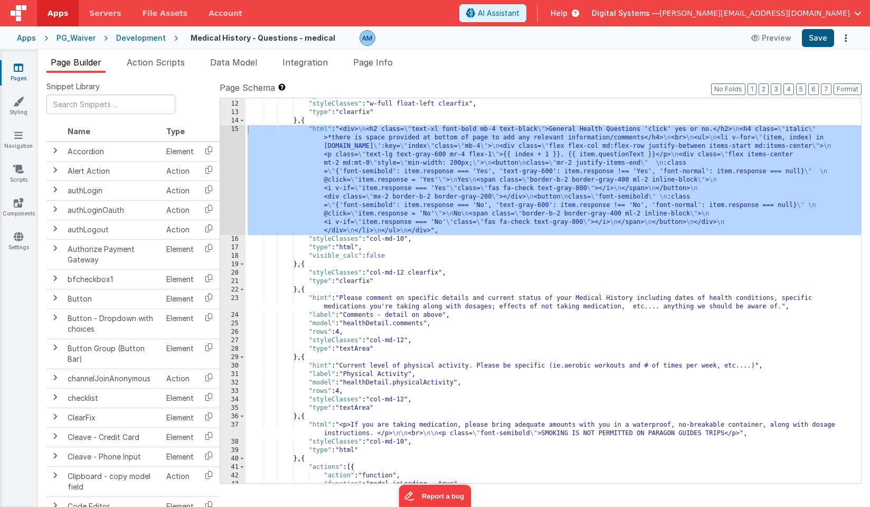
click at [816, 35] on button "Save" at bounding box center [818, 38] width 32 height 18
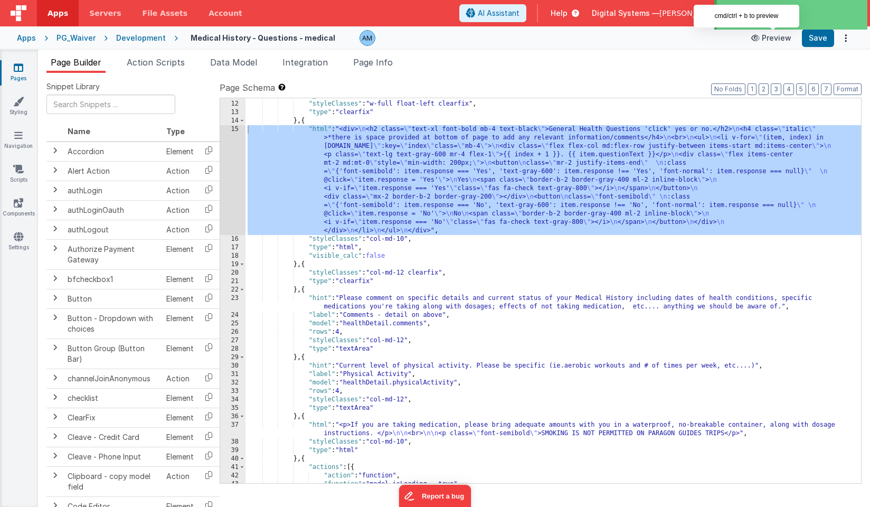
click at [778, 41] on button "Preview" at bounding box center [771, 38] width 53 height 17
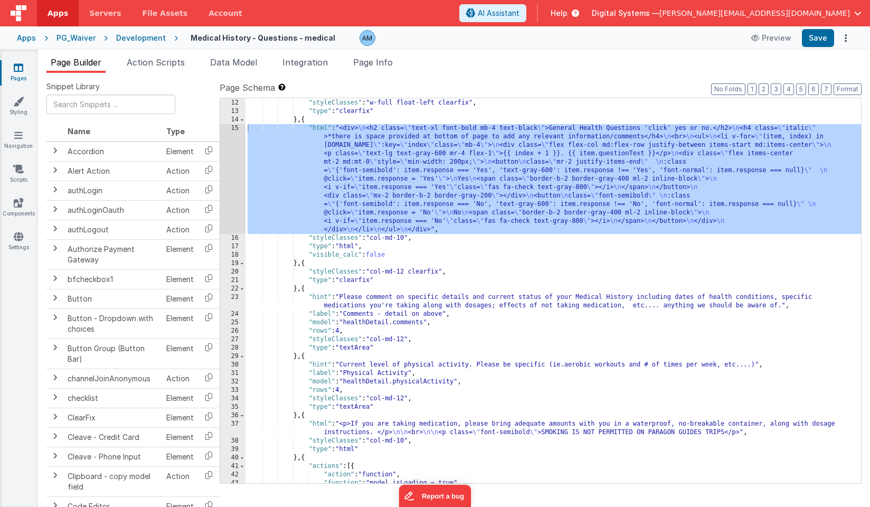
scroll to position [333, 0]
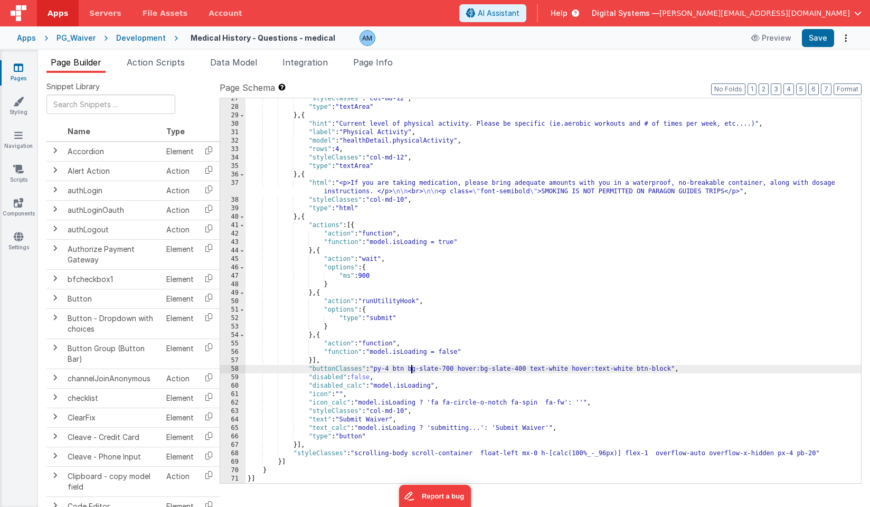
click at [410, 372] on div ""styleClasses" : "col-md-12" , "type" : "textArea" } , { "hint" : "Current leve…" at bounding box center [552, 295] width 615 height 402
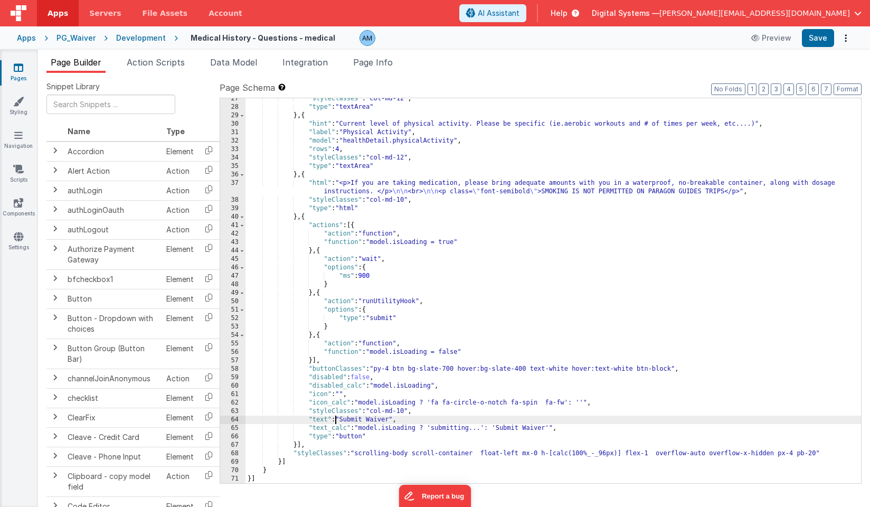
click at [336, 417] on div ""styleClasses" : "col-md-12" , "type" : "textArea" } , { "hint" : "Current leve…" at bounding box center [552, 295] width 615 height 402
click at [327, 417] on div ""styleClasses" : "col-md-12" , "type" : "textArea" } , { "hint" : "Current leve…" at bounding box center [552, 295] width 615 height 402
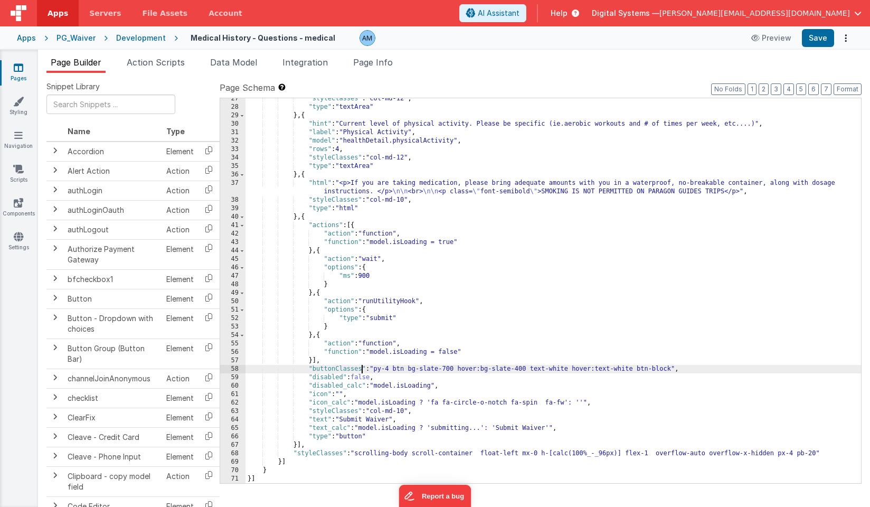
click at [363, 370] on div ""styleClasses" : "col-md-12" , "type" : "textArea" } , { "hint" : "Current leve…" at bounding box center [552, 295] width 615 height 402
click at [816, 44] on button "Save" at bounding box center [818, 38] width 32 height 18
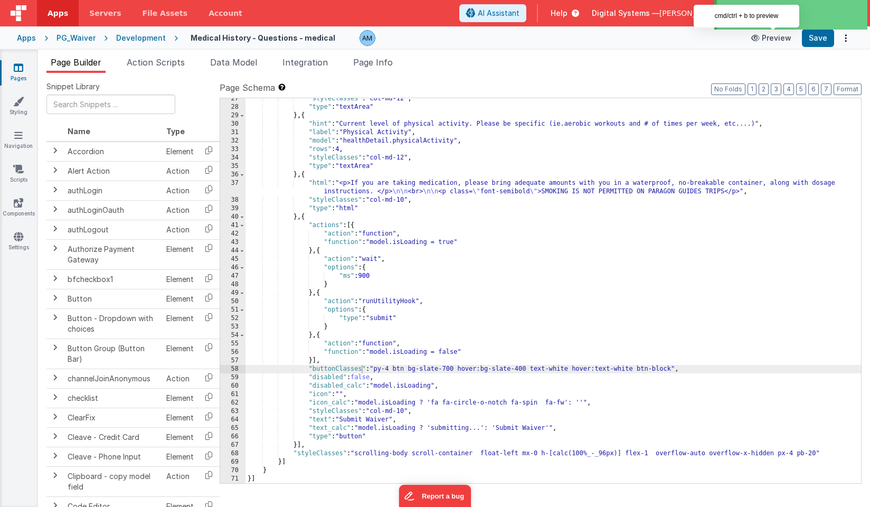
click at [774, 44] on button "Preview" at bounding box center [771, 38] width 53 height 17
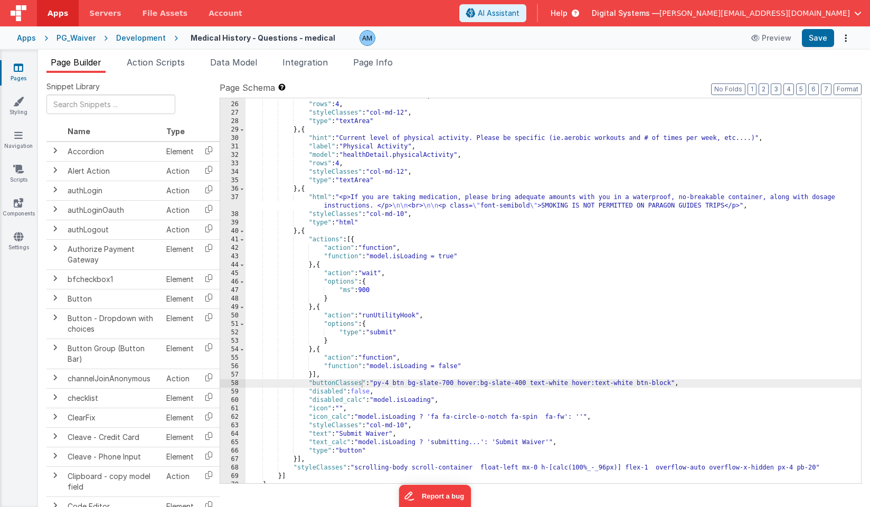
scroll to position [329, 0]
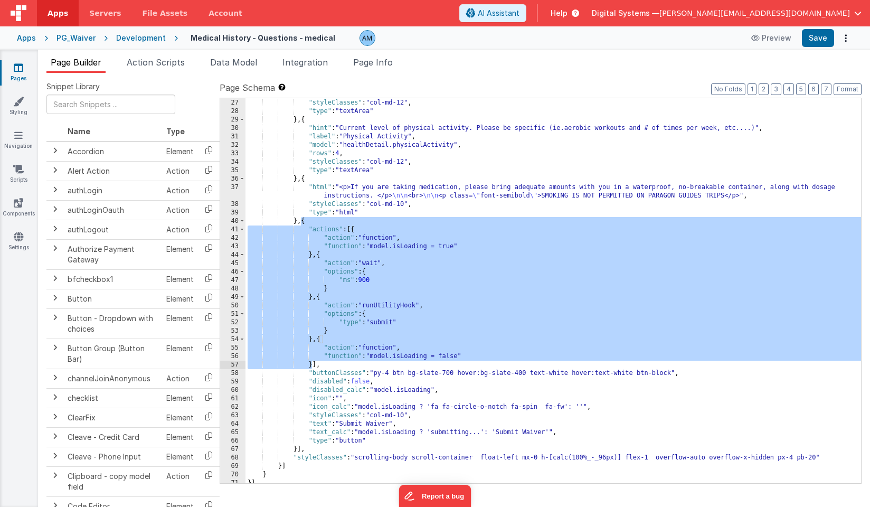
drag, startPoint x: 302, startPoint y: 221, endPoint x: 310, endPoint y: 367, distance: 147.0
click at [310, 367] on div ""rows" : 4 , "styleClasses" : "col-md-12" , "type" : "textArea" } , { "hint" : …" at bounding box center [552, 291] width 615 height 402
click at [827, 35] on button "Save" at bounding box center [818, 38] width 32 height 18
click at [327, 370] on div ""rows" : 4 , "styleClasses" : "col-md-12" , "type" : "textArea" } , { "hint" : …" at bounding box center [552, 291] width 615 height 402
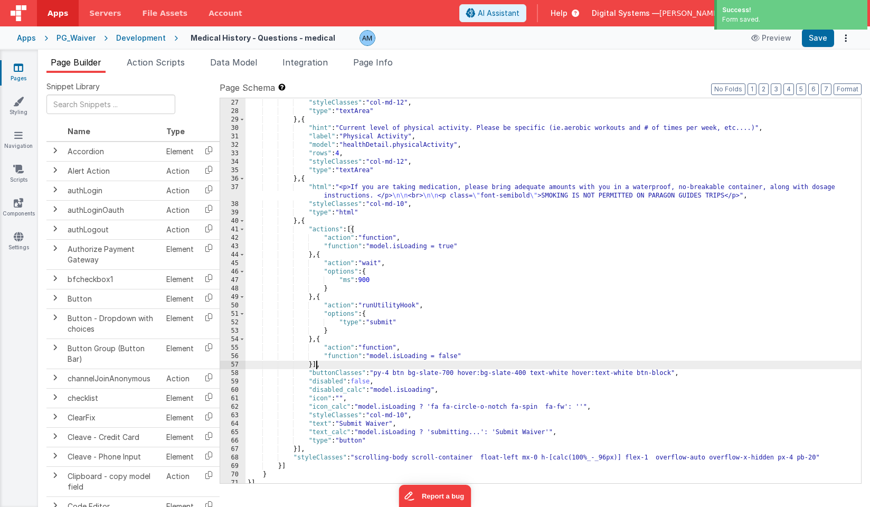
click at [315, 364] on div ""rows" : 4 , "styleClasses" : "col-md-12" , "type" : "textArea" } , { "hint" : …" at bounding box center [552, 291] width 615 height 402
click at [308, 222] on div ""rows" : 4 , "styleClasses" : "col-md-12" , "type" : "textArea" } , { "hint" : …" at bounding box center [552, 291] width 615 height 402
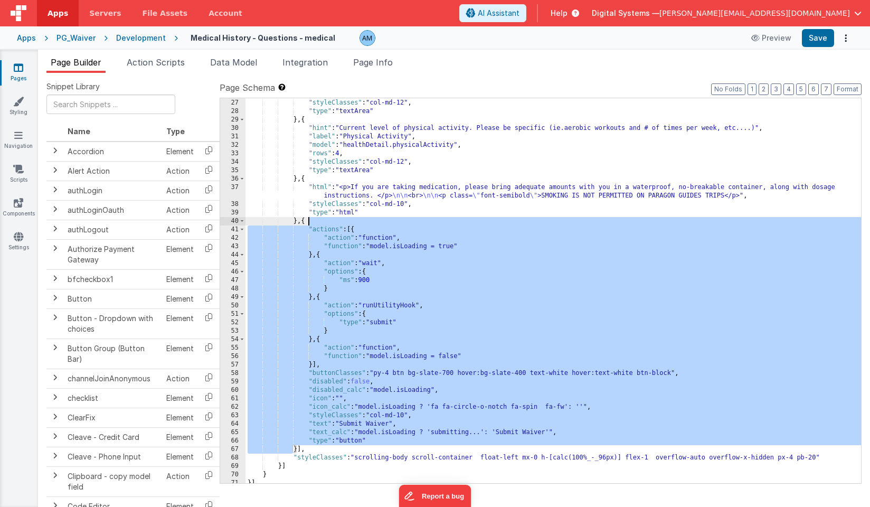
click at [308, 222] on div ""rows" : 4 , "styleClasses" : "col-md-12" , "type" : "textArea" } , { "hint" : …" at bounding box center [552, 291] width 615 height 402
click at [368, 292] on div ""rows" : 4 , "styleClasses" : "col-md-12" , "type" : "textArea" } , { "hint" : …" at bounding box center [552, 290] width 615 height 385
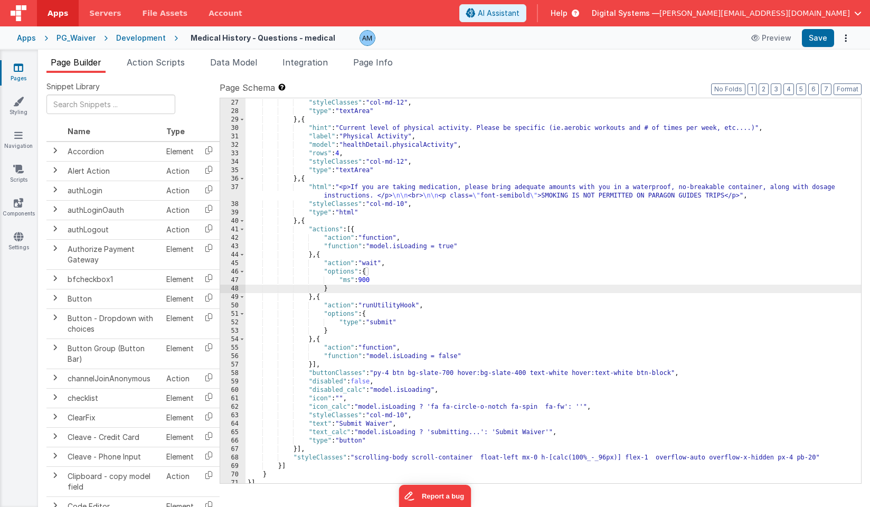
click at [321, 381] on div ""rows" : 4 , "styleClasses" : "col-md-12" , "type" : "textArea" } , { "hint" : …" at bounding box center [552, 291] width 615 height 402
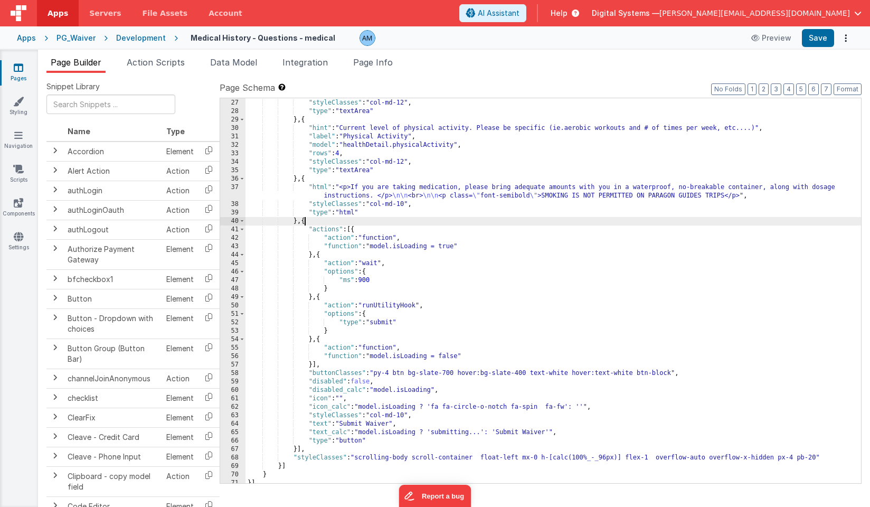
click at [306, 219] on div ""rows" : 4 , "styleClasses" : "col-md-12" , "type" : "textArea" } , { "hint" : …" at bounding box center [552, 291] width 615 height 402
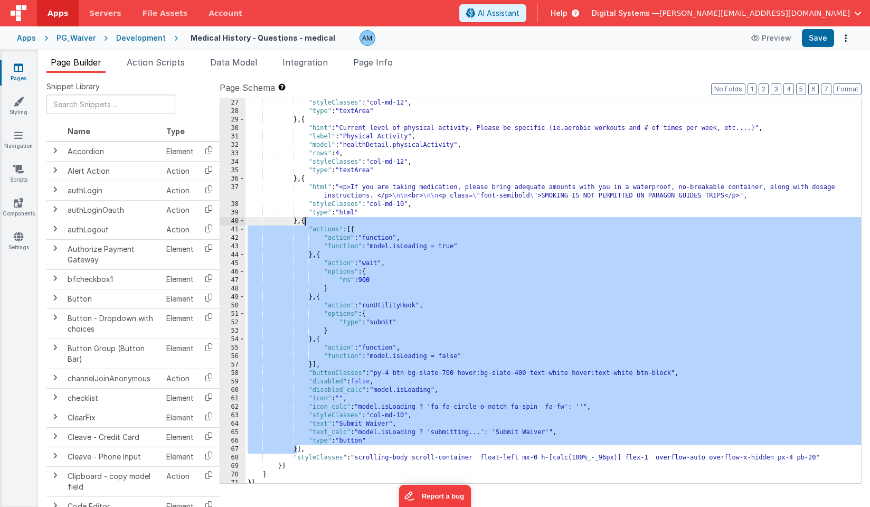
click at [306, 219] on div ""rows" : 4 , "styleClasses" : "col-md-12" , "type" : "textArea" } , { "hint" : …" at bounding box center [552, 291] width 615 height 402
click at [352, 231] on div ""rows" : 4 , "styleClasses" : "col-md-12" , "type" : "textArea" } , { "hint" : …" at bounding box center [552, 291] width 615 height 402
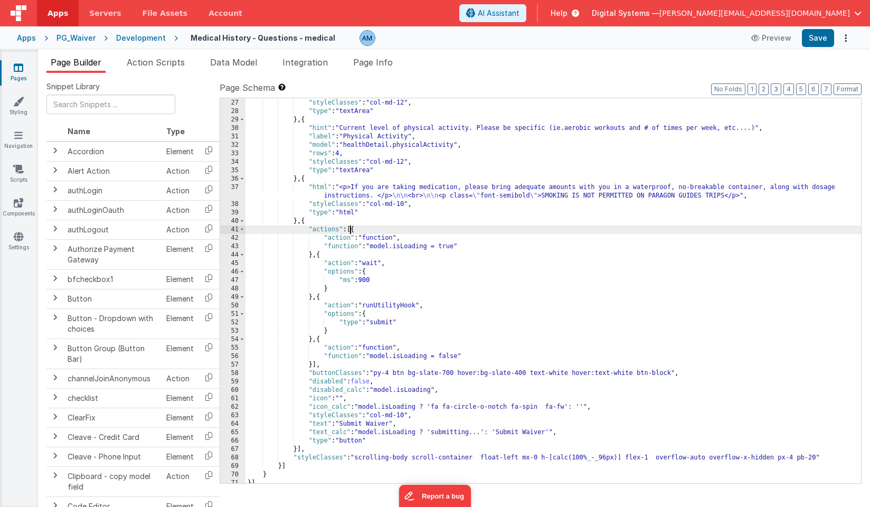
click at [352, 231] on div ""rows" : 4 , "styleClasses" : "col-md-12" , "type" : "textArea" } , { "hint" : …" at bounding box center [552, 291] width 615 height 402
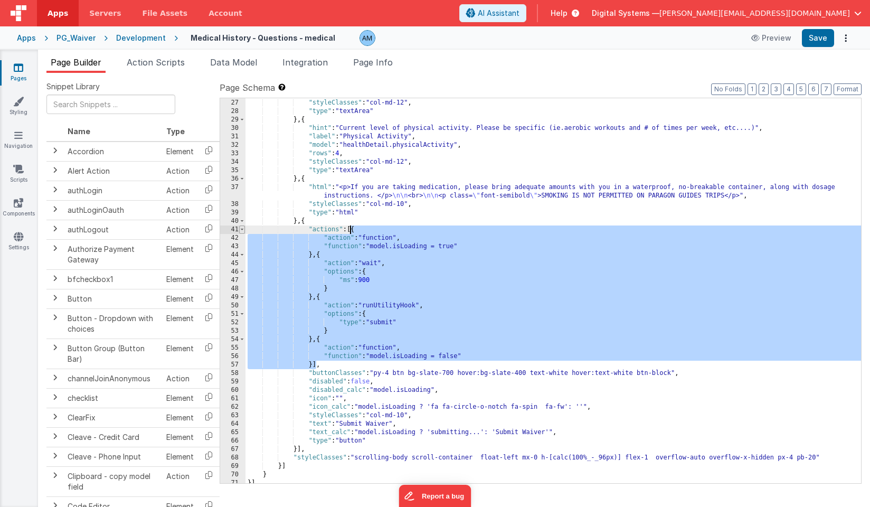
click at [242, 231] on span at bounding box center [242, 229] width 6 height 8
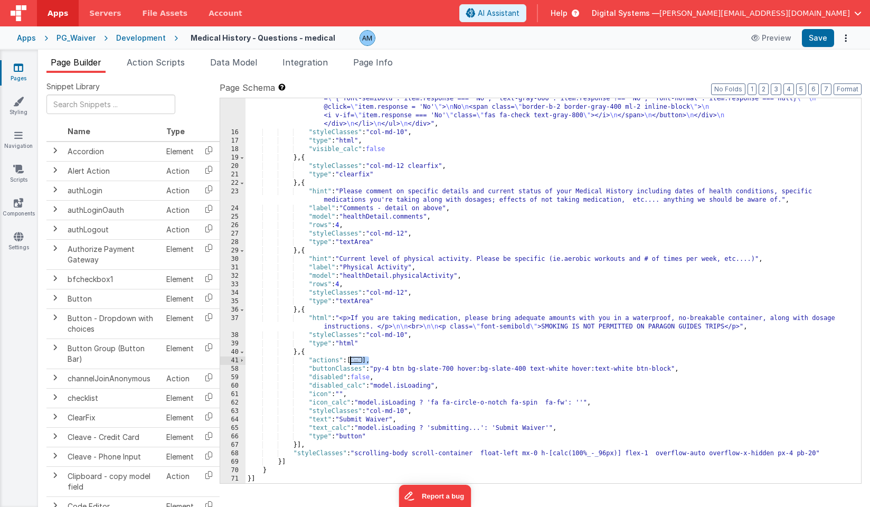
scroll to position [198, 0]
click at [306, 351] on div ""html" : "<div> \n <h2 class= \" text-xl font-bold mb-4 text-black \" >General …" at bounding box center [552, 269] width 615 height 503
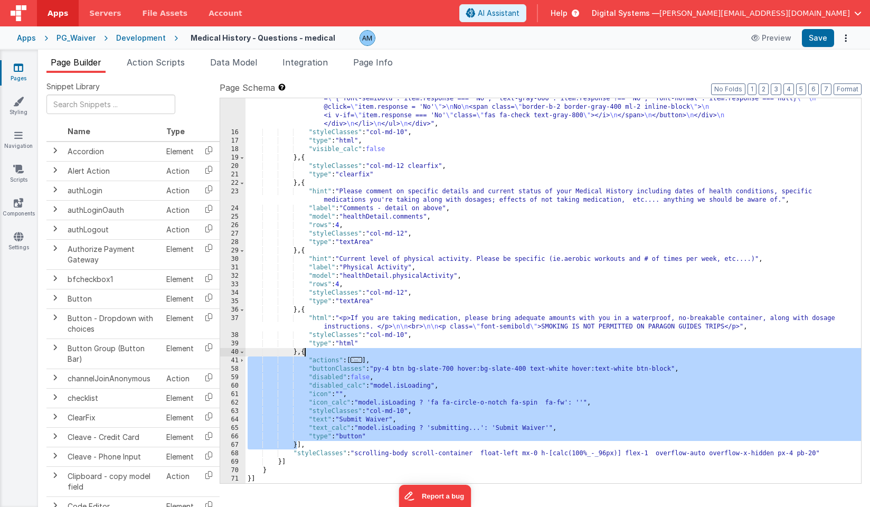
click at [306, 351] on div ""html" : "<div> \n <h2 class= \" text-xl font-bold mb-4 text-black \" >General …" at bounding box center [552, 269] width 615 height 503
click at [310, 382] on div ""html" : "<div> \n <h2 class= \" text-xl font-bold mb-4 text-black \" >General …" at bounding box center [552, 269] width 615 height 503
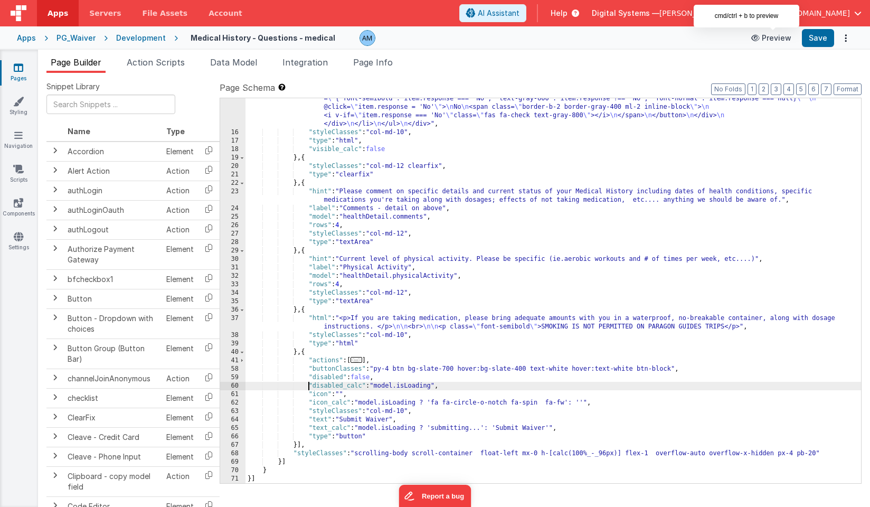
click at [777, 38] on button "Preview" at bounding box center [771, 38] width 53 height 17
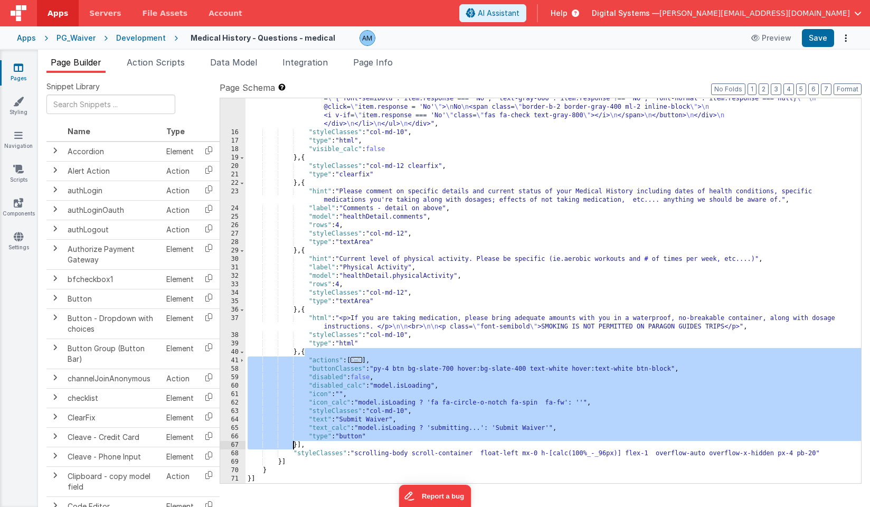
drag, startPoint x: 304, startPoint y: 350, endPoint x: 295, endPoint y: 444, distance: 93.9
click at [295, 444] on div ""html" : "<div> \n <h2 class= \" text-xl font-bold mb-4 text-black \" >General …" at bounding box center [552, 269] width 615 height 503
click at [306, 406] on div ""html" : "<div> \n <h2 class= \" text-xl font-bold mb-4 text-black \" >General …" at bounding box center [552, 269] width 615 height 503
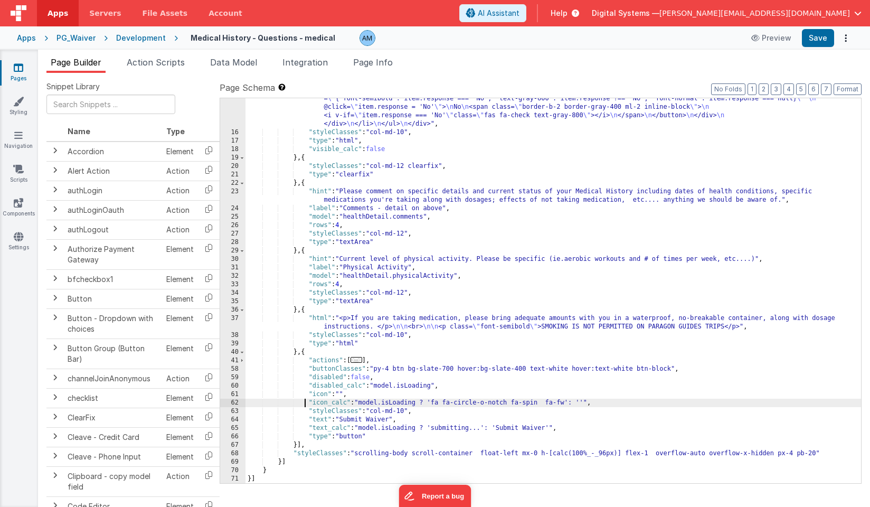
click at [316, 358] on div ""html" : "<div> \n <h2 class= \" text-xl font-bold mb-4 text-black \" >General …" at bounding box center [552, 269] width 615 height 503
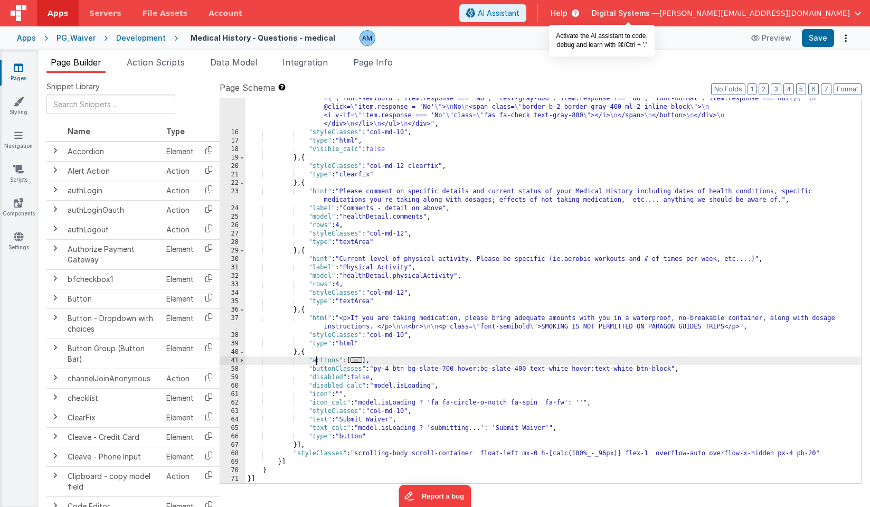
click at [519, 8] on span "AI Assistant" at bounding box center [499, 13] width 42 height 11
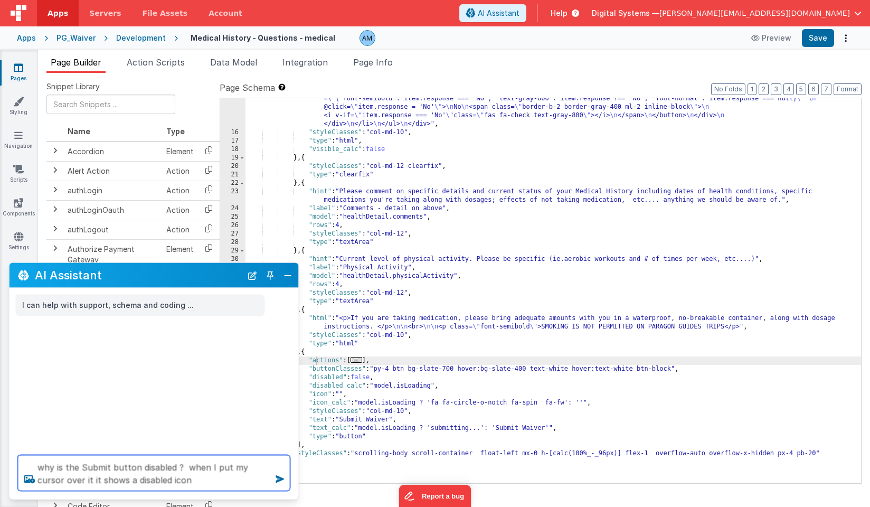
type textarea "why is the Submit button disabled ? when I put my cursor over it it shows a dis…"
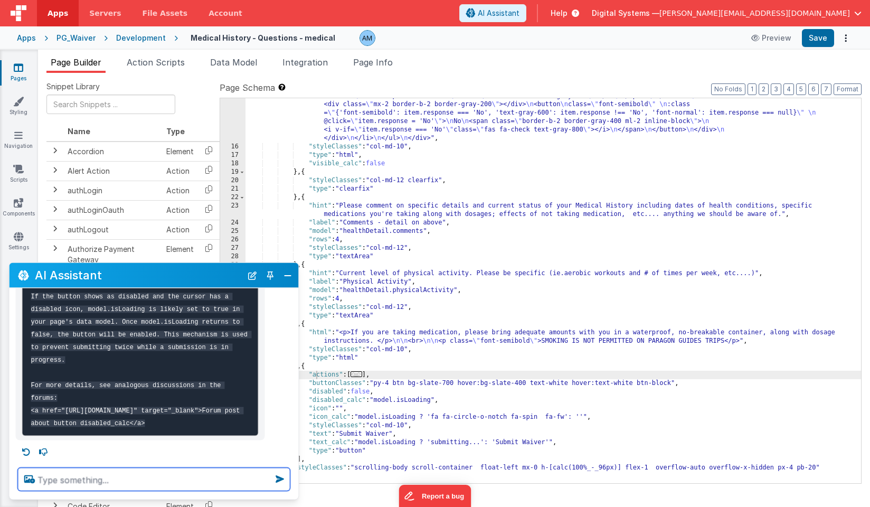
scroll to position [176, 0]
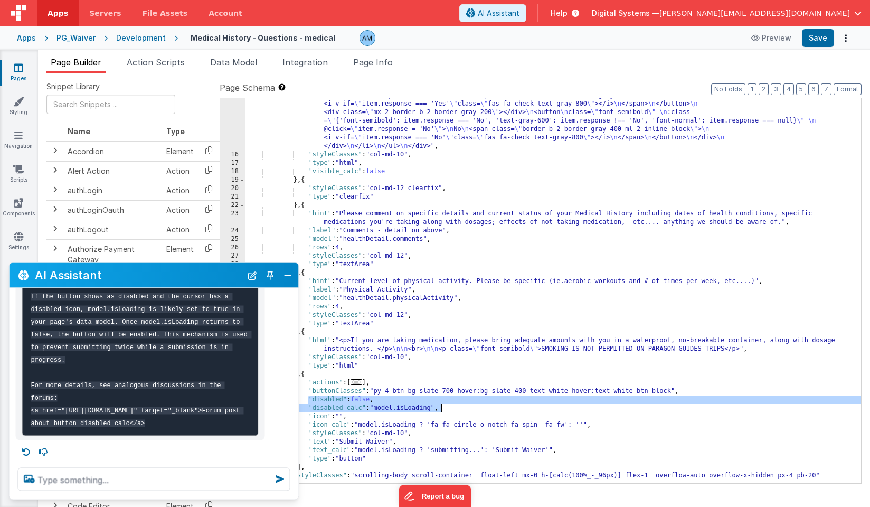
drag, startPoint x: 308, startPoint y: 401, endPoint x: 442, endPoint y: 411, distance: 134.4
click at [442, 411] on div ""html" : "<div> \n <h2 class= \" text-xl font-bold mb-4 text-black \" >General …" at bounding box center [552, 292] width 615 height 503
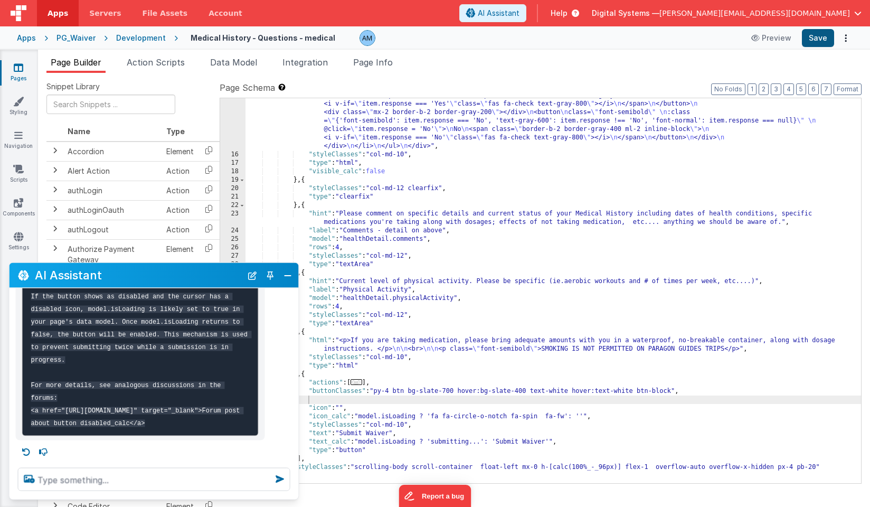
click at [820, 33] on button "Save" at bounding box center [818, 38] width 32 height 18
click at [769, 36] on button "Preview" at bounding box center [755, 38] width 53 height 17
